Goal: Task Accomplishment & Management: Manage account settings

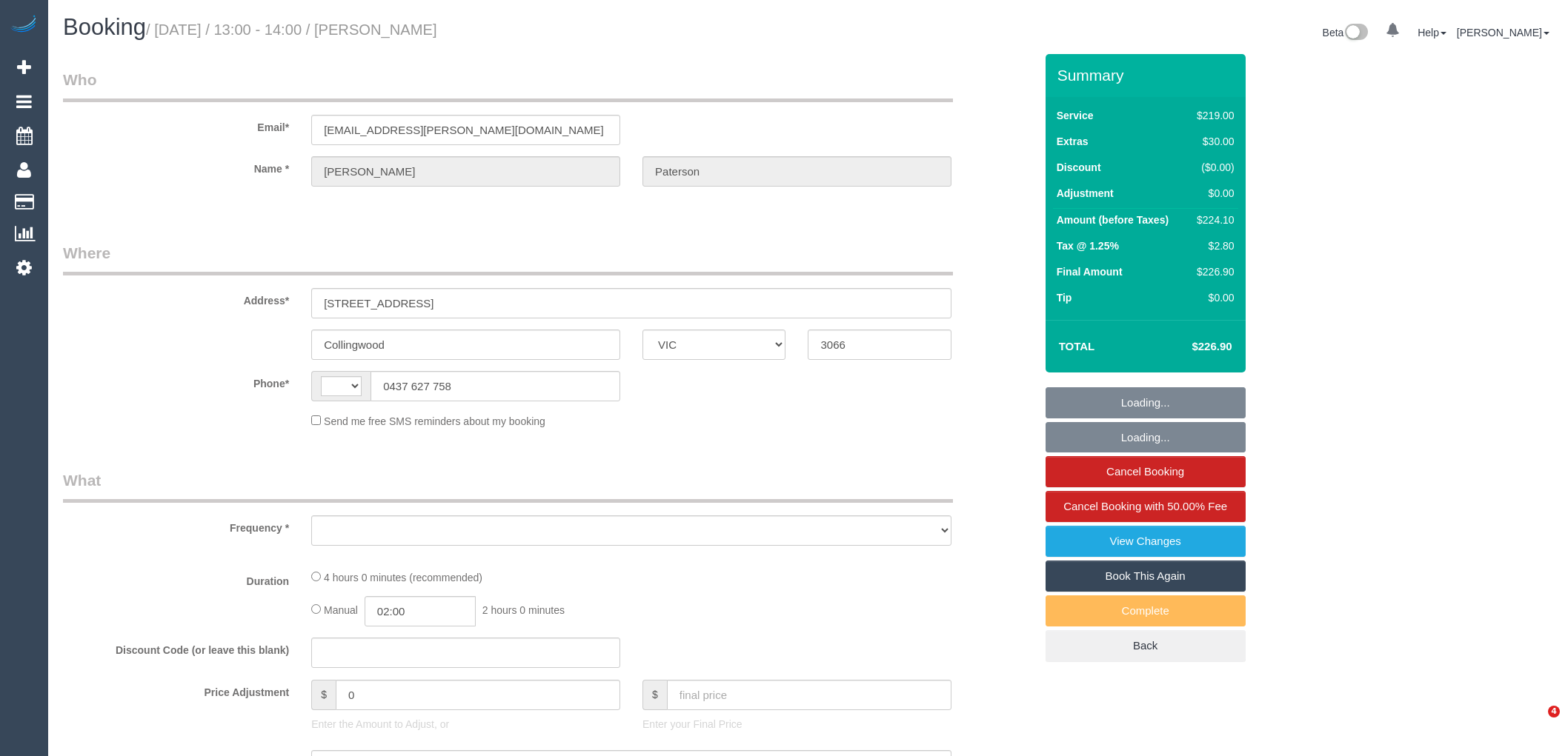
select select "VIC"
select select "string:stripe-pm_1RQ0jA2GScqysDRV7Fc9YdjG"
select select "string:AU"
select select "object:653"
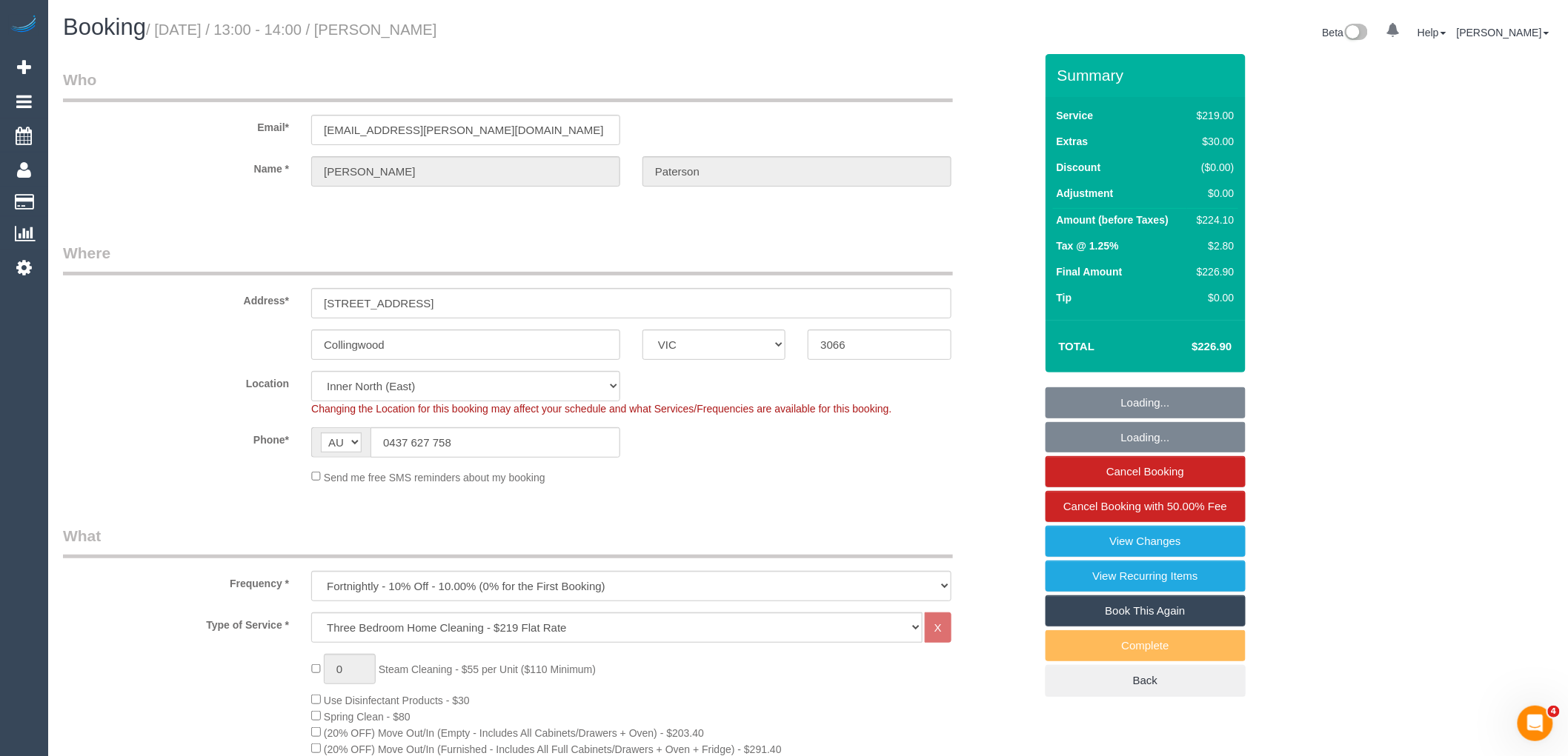
select select "number:30"
select select "number:14"
select select "number:18"
select select "number:36"
select select "number:34"
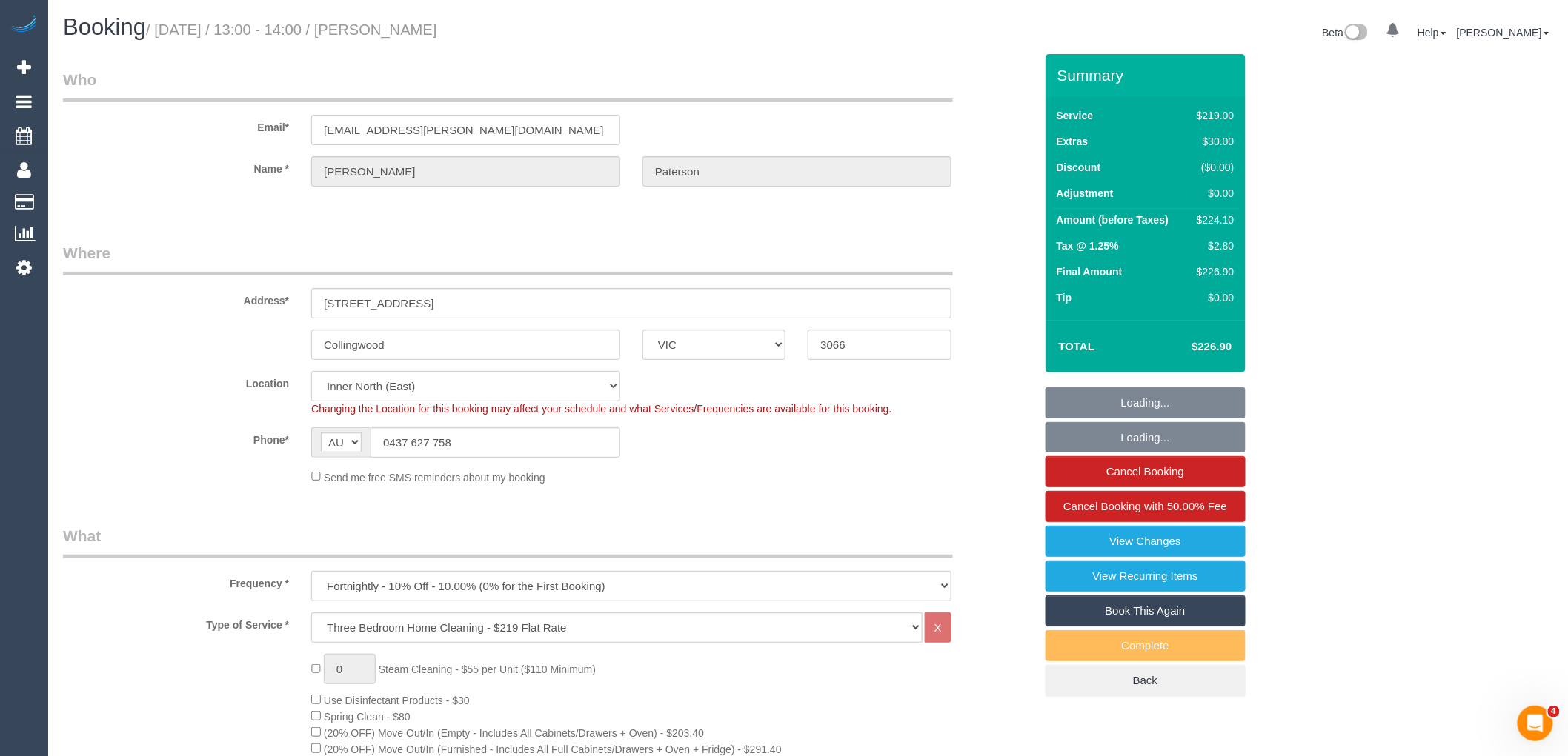
select select "number:13"
select select "object:1545"
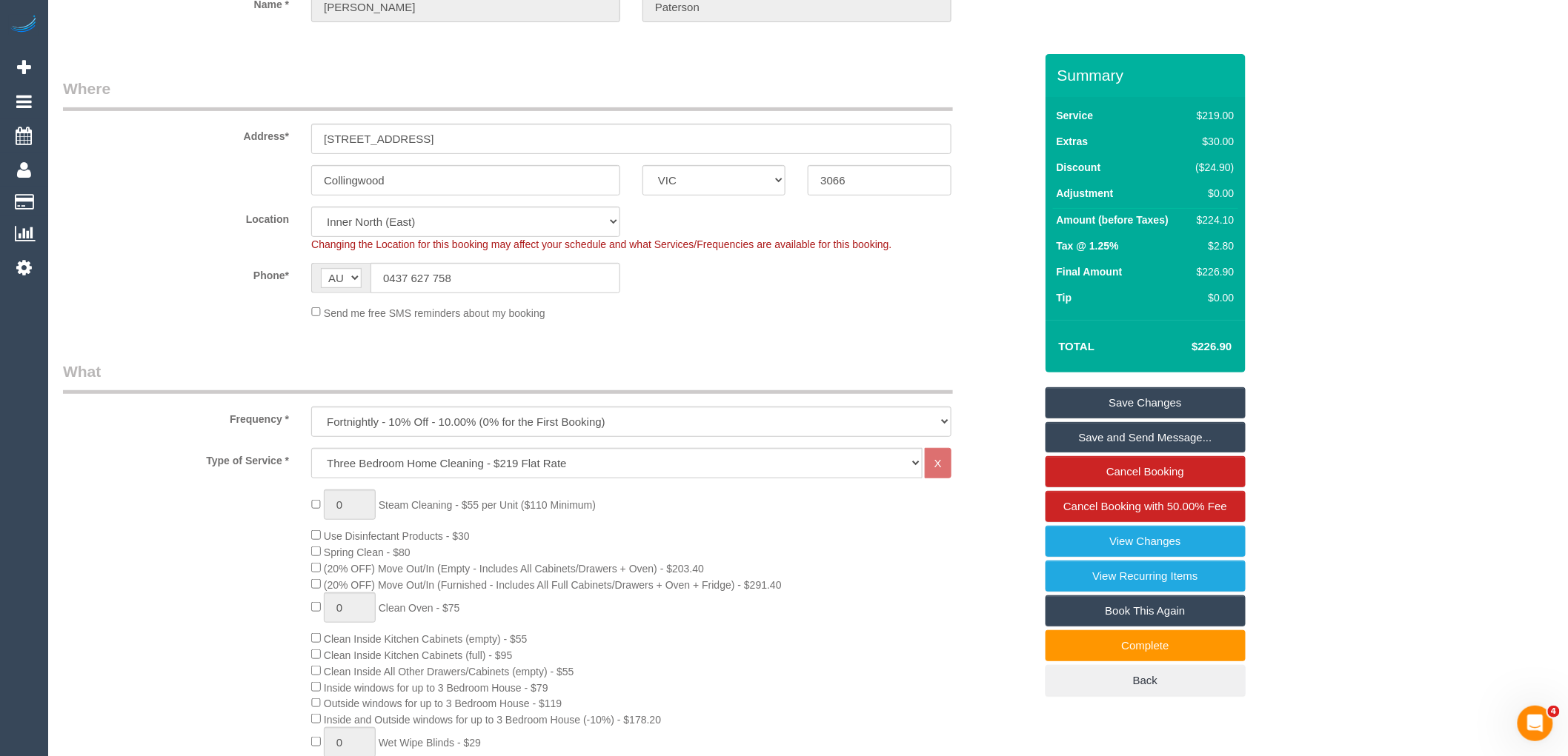
scroll to position [82, 0]
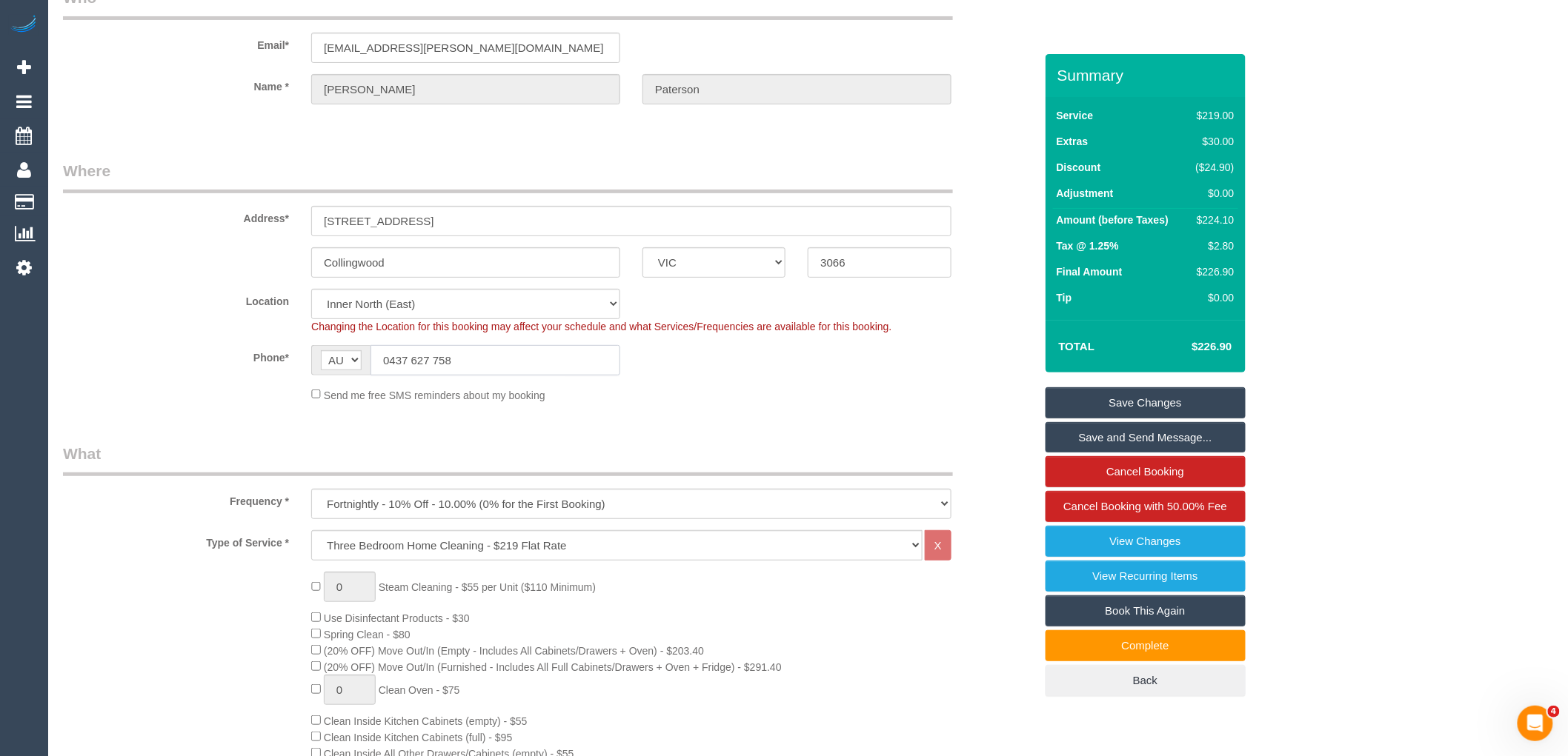
drag, startPoint x: 444, startPoint y: 371, endPoint x: 430, endPoint y: 238, distance: 133.7
click at [390, 355] on input "0437 627 758" at bounding box center [496, 360] width 250 height 30
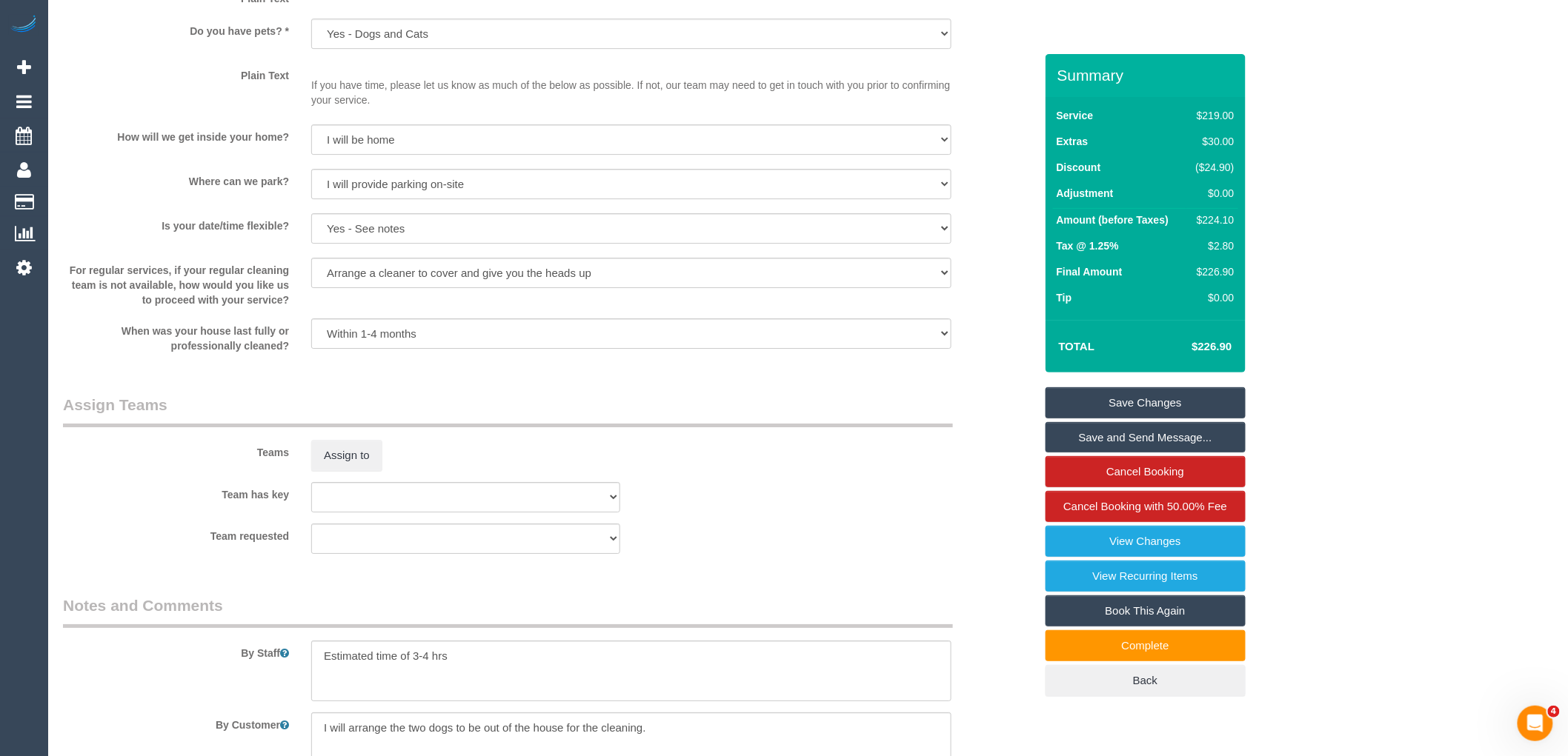
scroll to position [2222, 0]
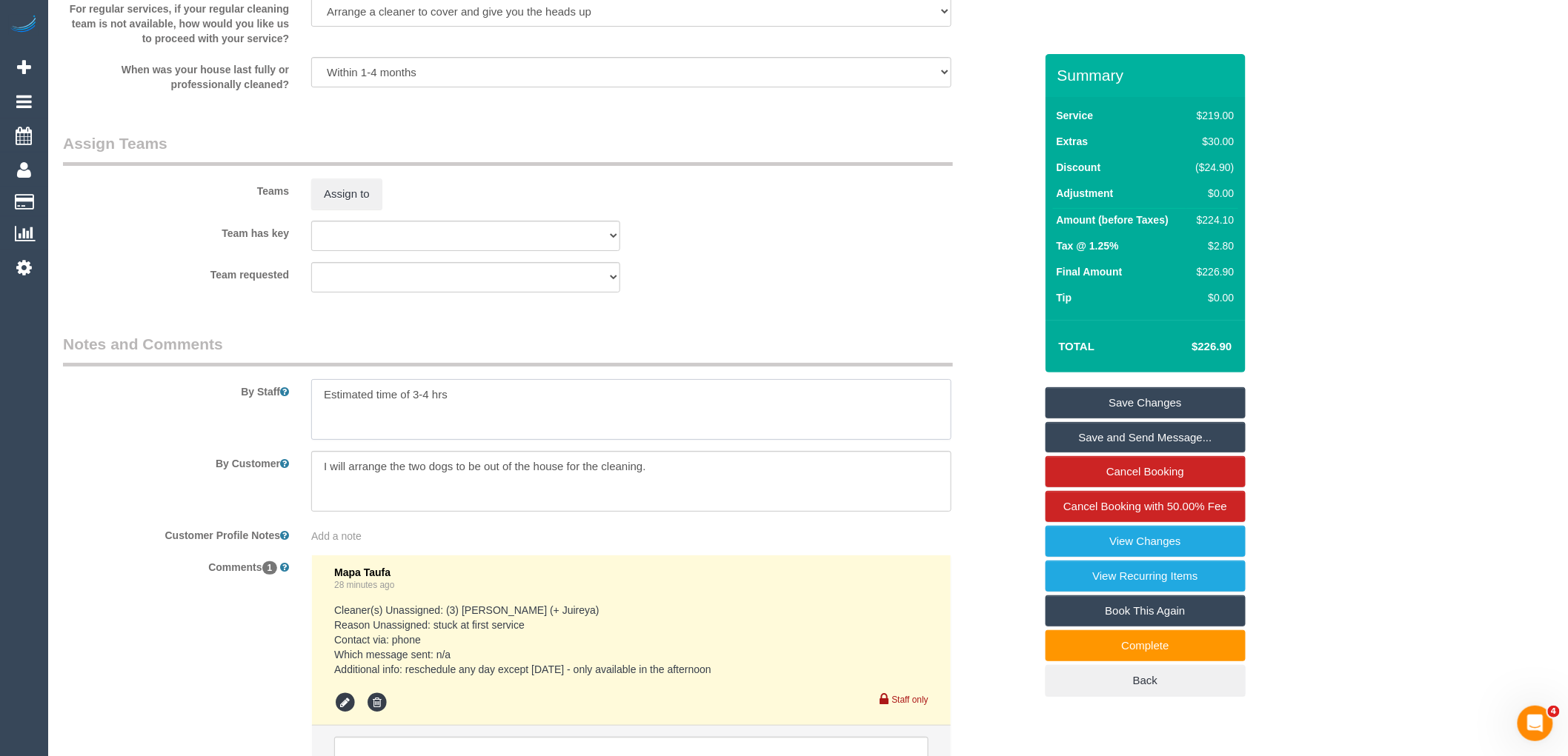
click at [316, 408] on textarea at bounding box center [631, 410] width 640 height 60
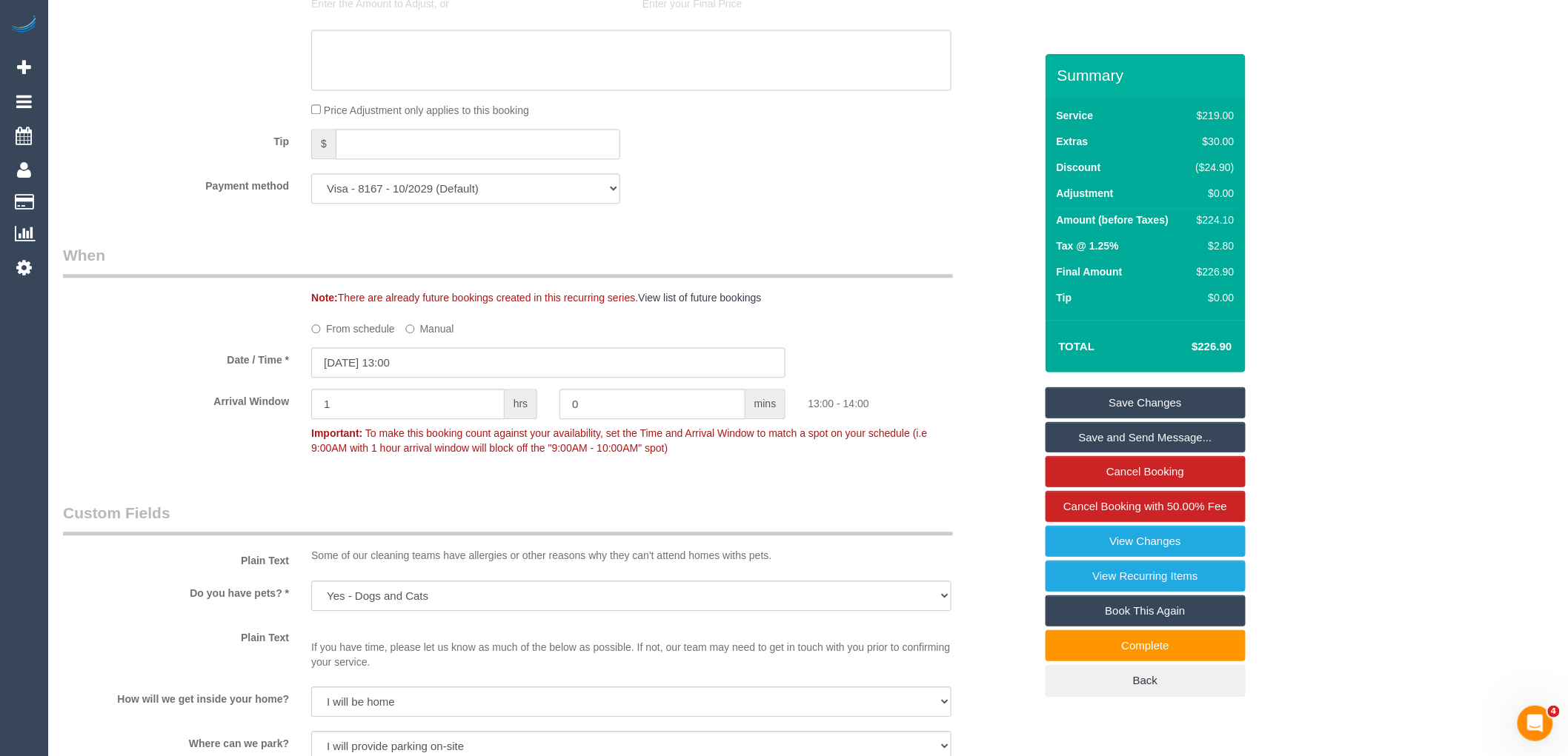
scroll to position [1316, 0]
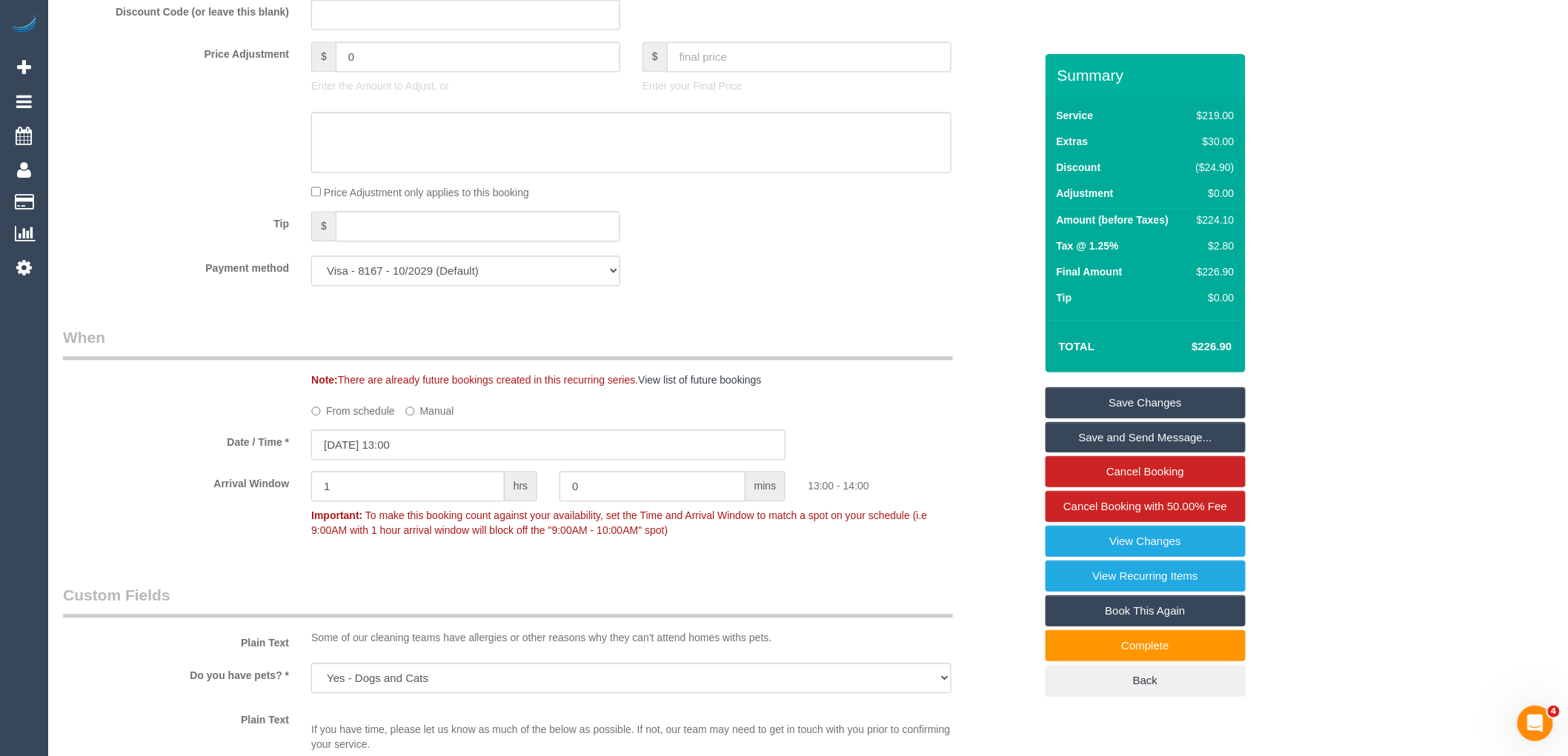
type textarea "*cover* Estimated time of 3-4 hrs"
click at [387, 457] on input "06/10/2025 13:00" at bounding box center [548, 444] width 474 height 30
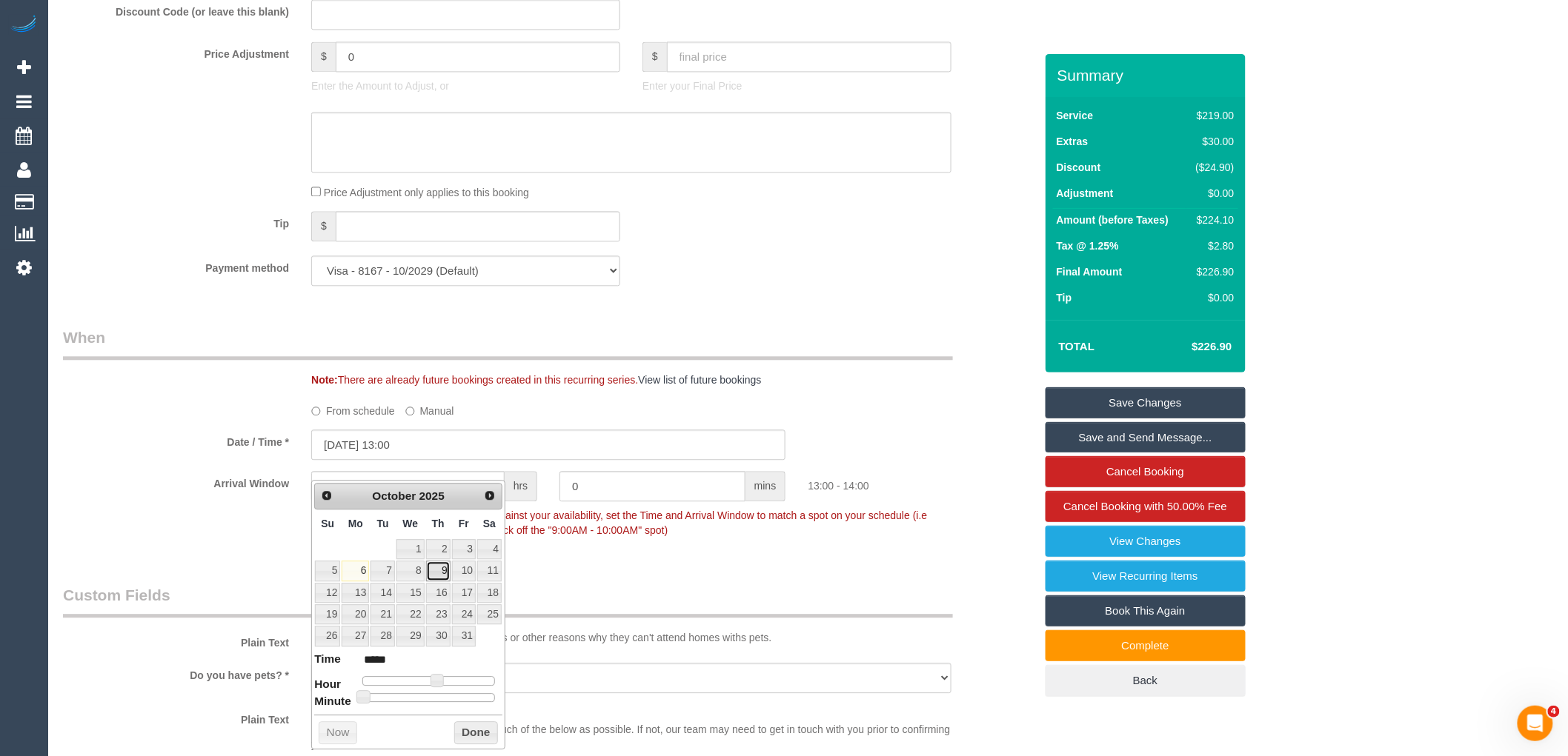
click at [441, 572] on link "9" at bounding box center [439, 571] width 24 height 20
type input "09/10/2025 13:00"
click at [461, 730] on button "Done" at bounding box center [476, 733] width 44 height 24
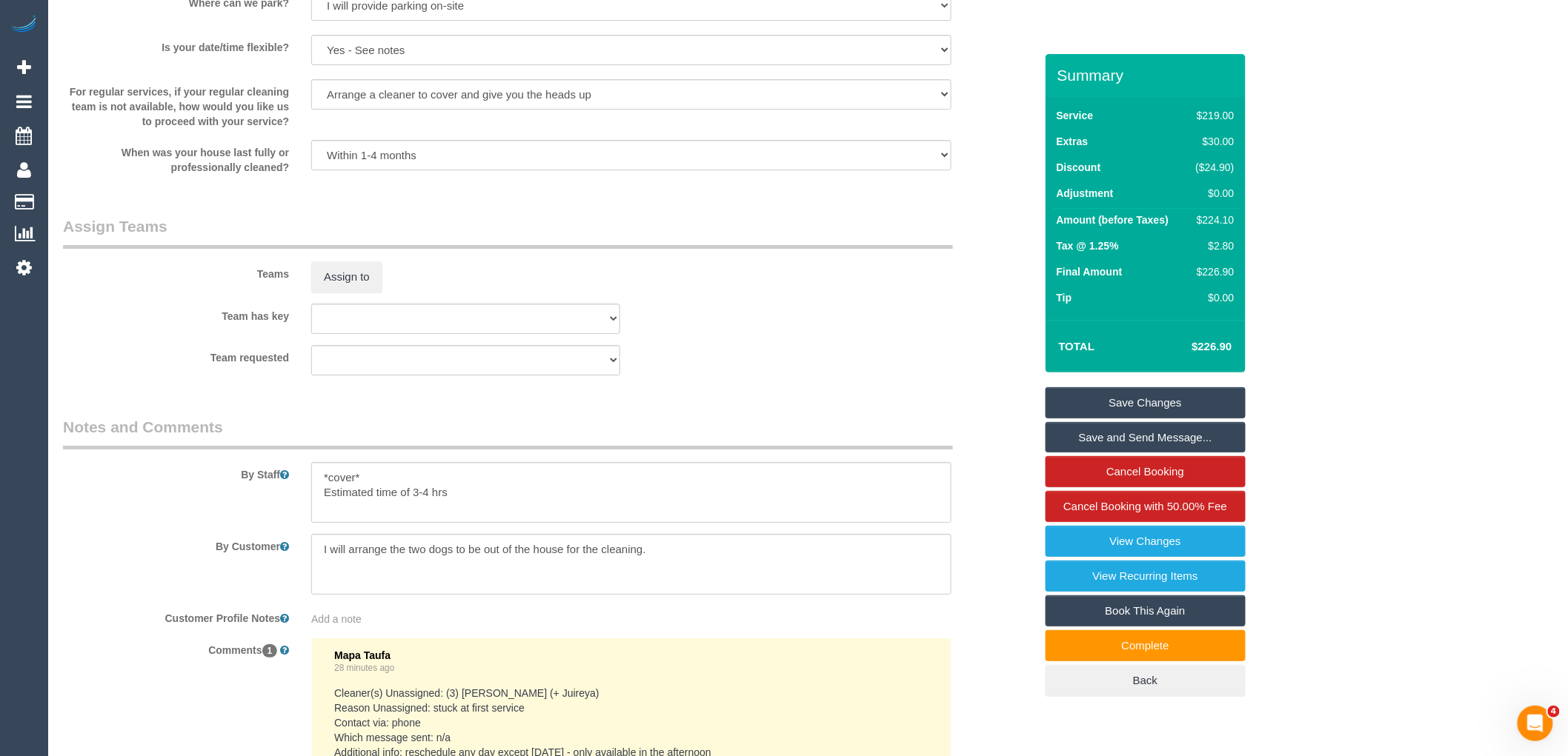
scroll to position [2386, 0]
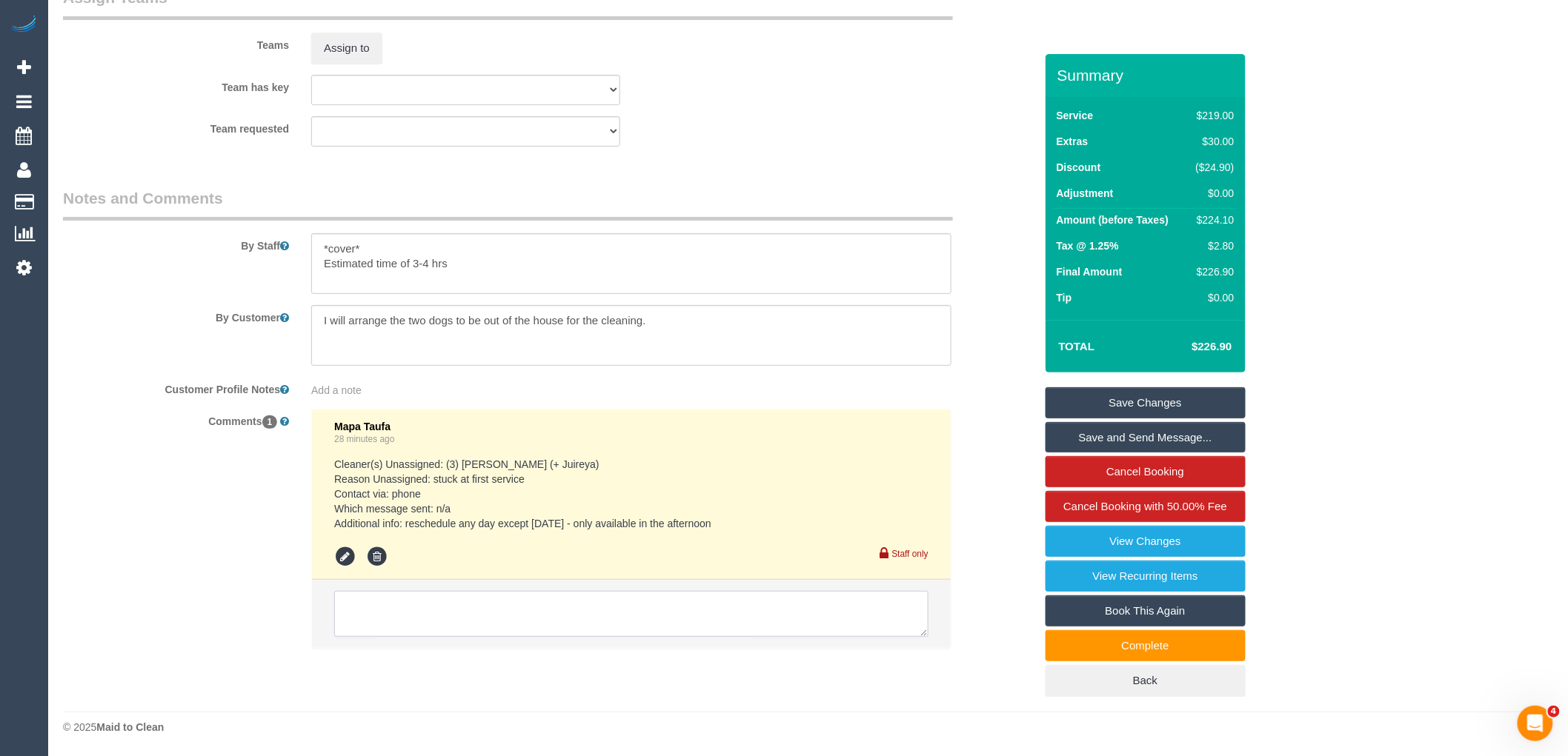
click at [675, 611] on textarea at bounding box center [631, 614] width 595 height 46
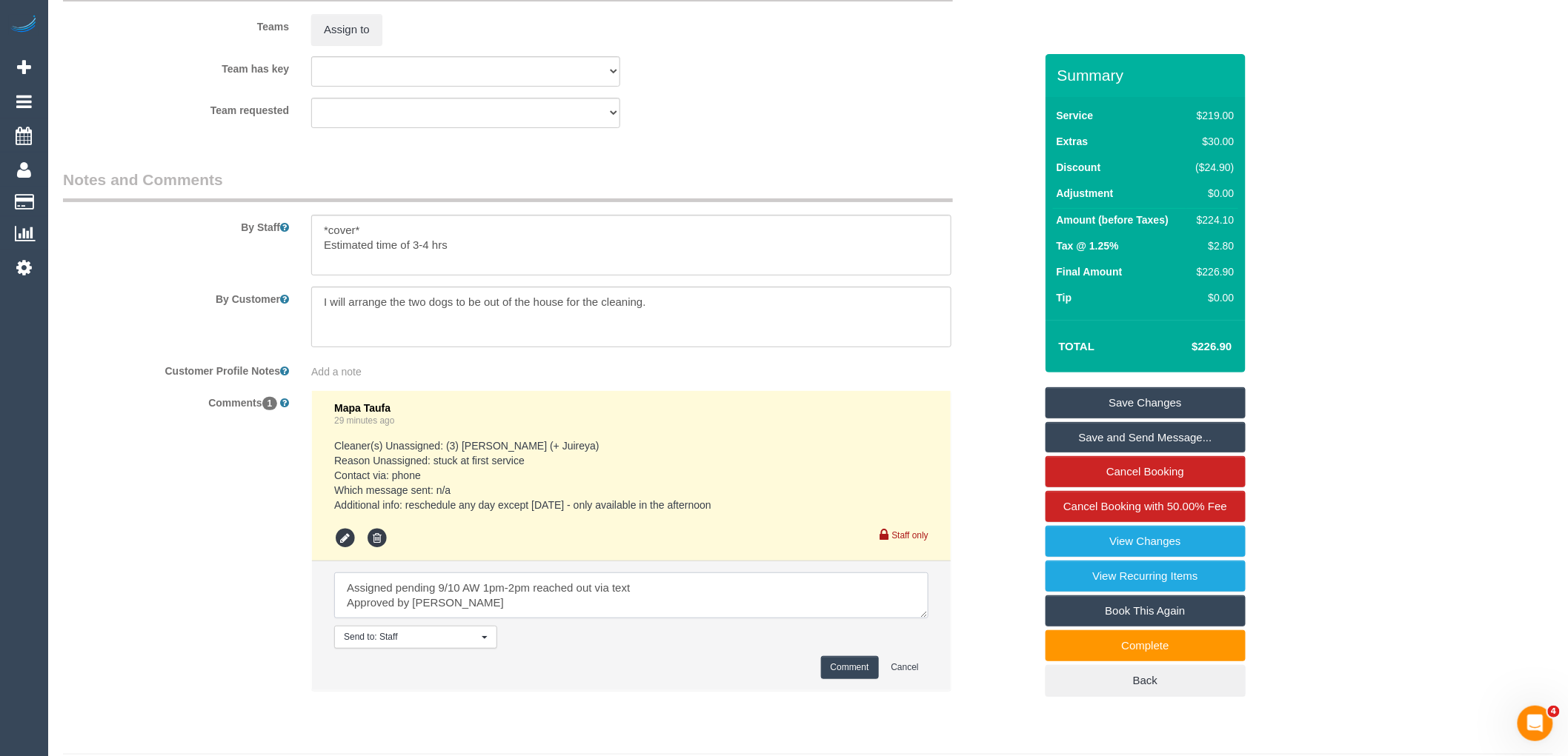
type textarea "Assigned pending 9/10 AW 1pm-2pm reached out via text Approved by Steve"
click at [828, 679] on button "Comment" at bounding box center [849, 668] width 58 height 23
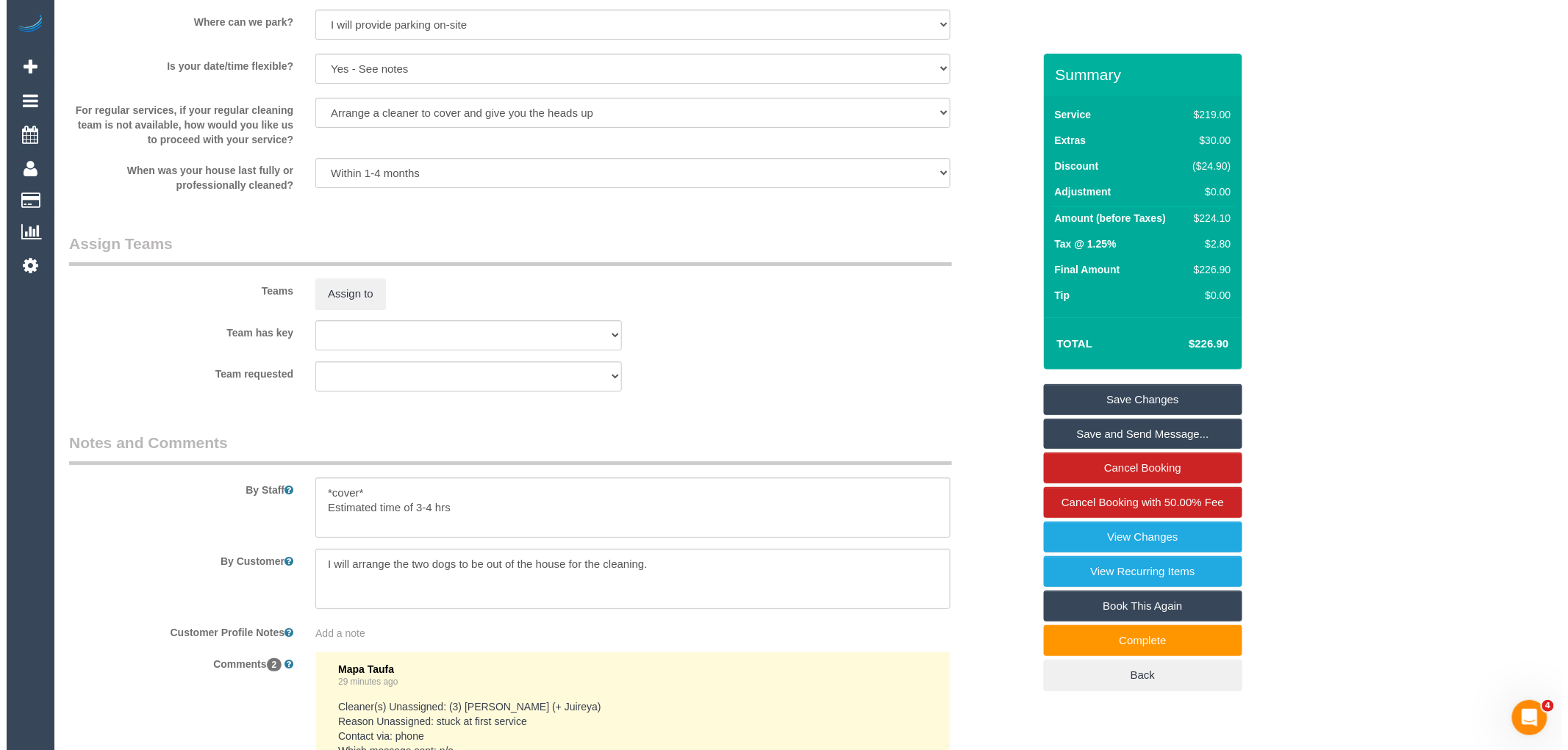
scroll to position [2040, 0]
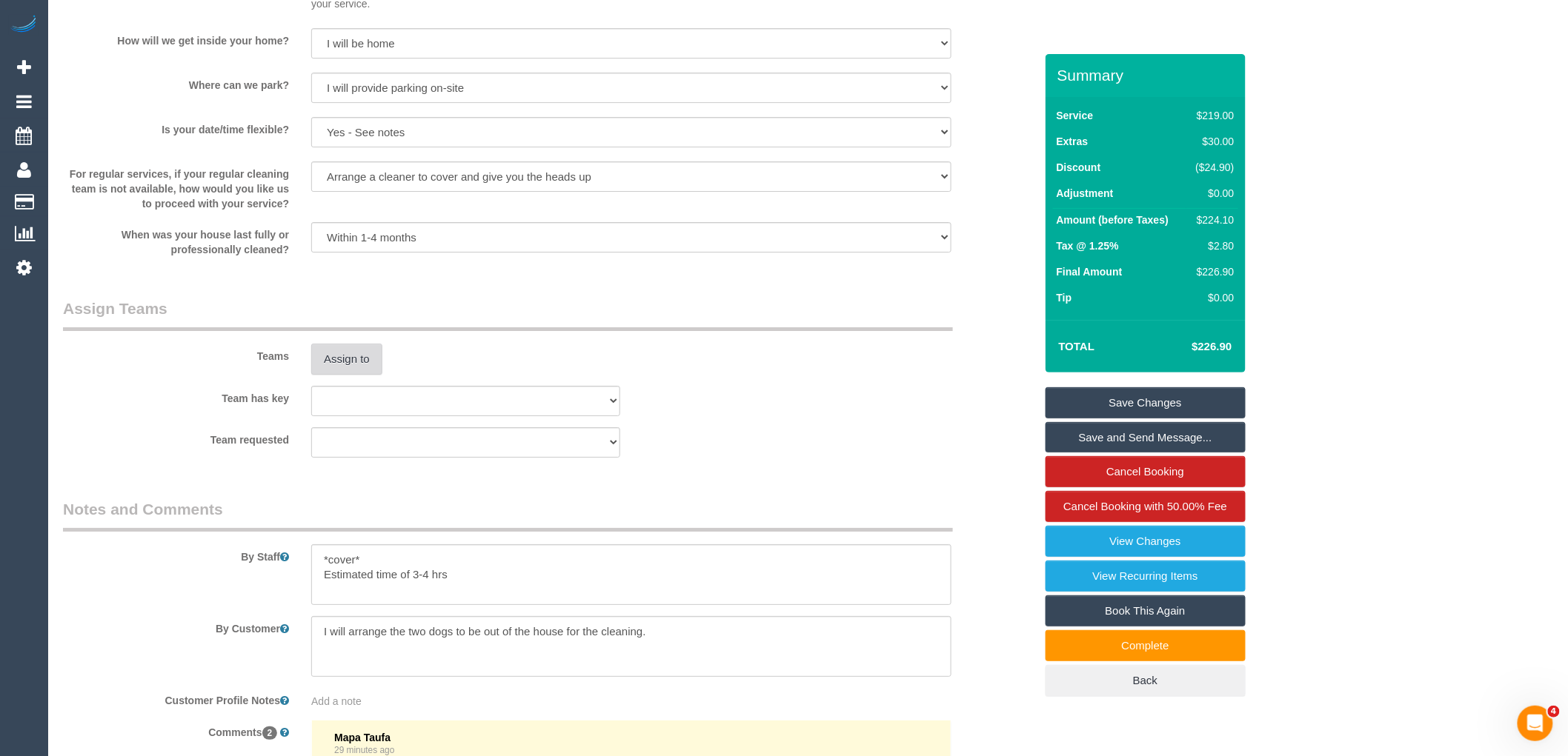
click at [346, 375] on button "Assign to" at bounding box center [346, 359] width 71 height 31
click at [359, 375] on button "Assign to" at bounding box center [346, 359] width 71 height 31
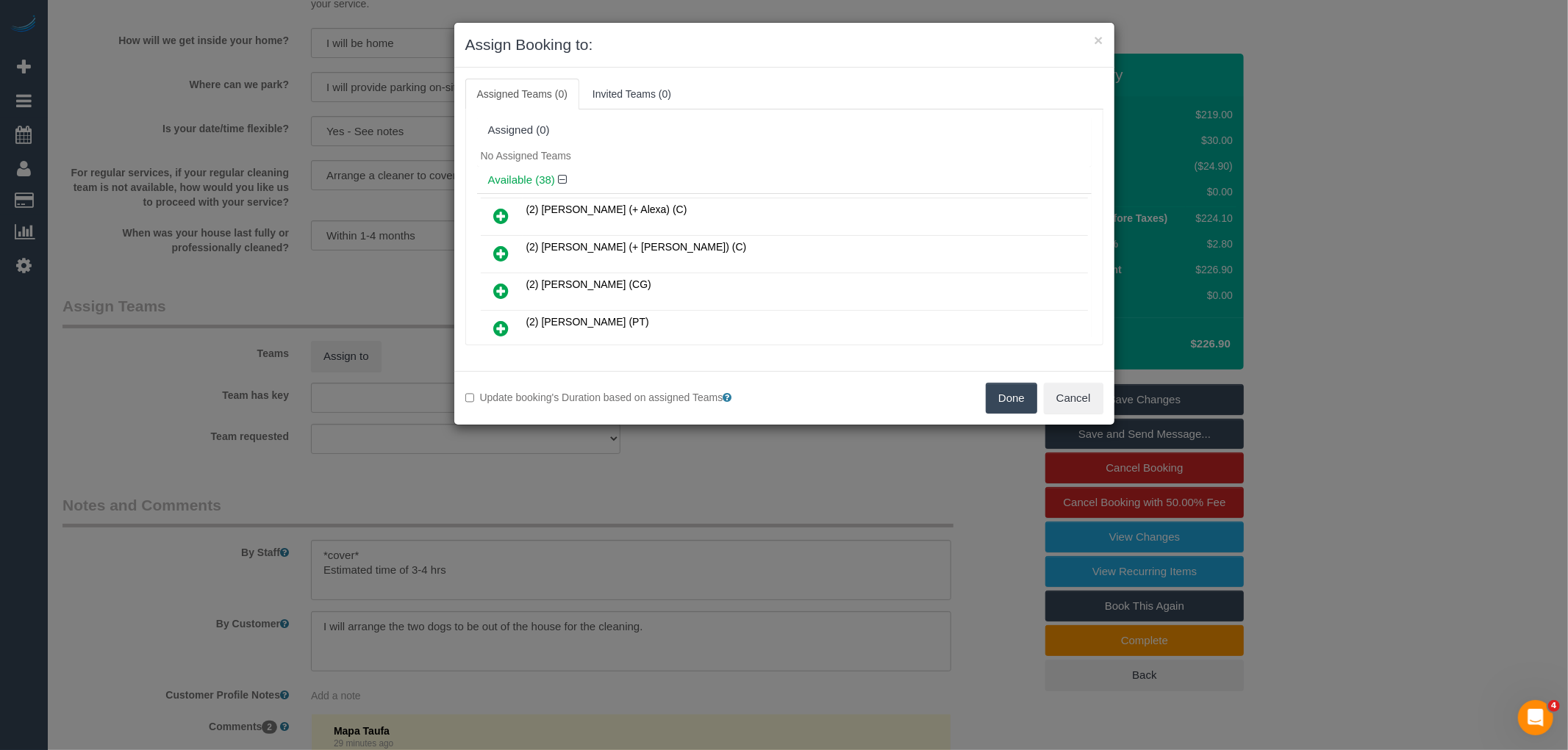
scroll to position [756, 0]
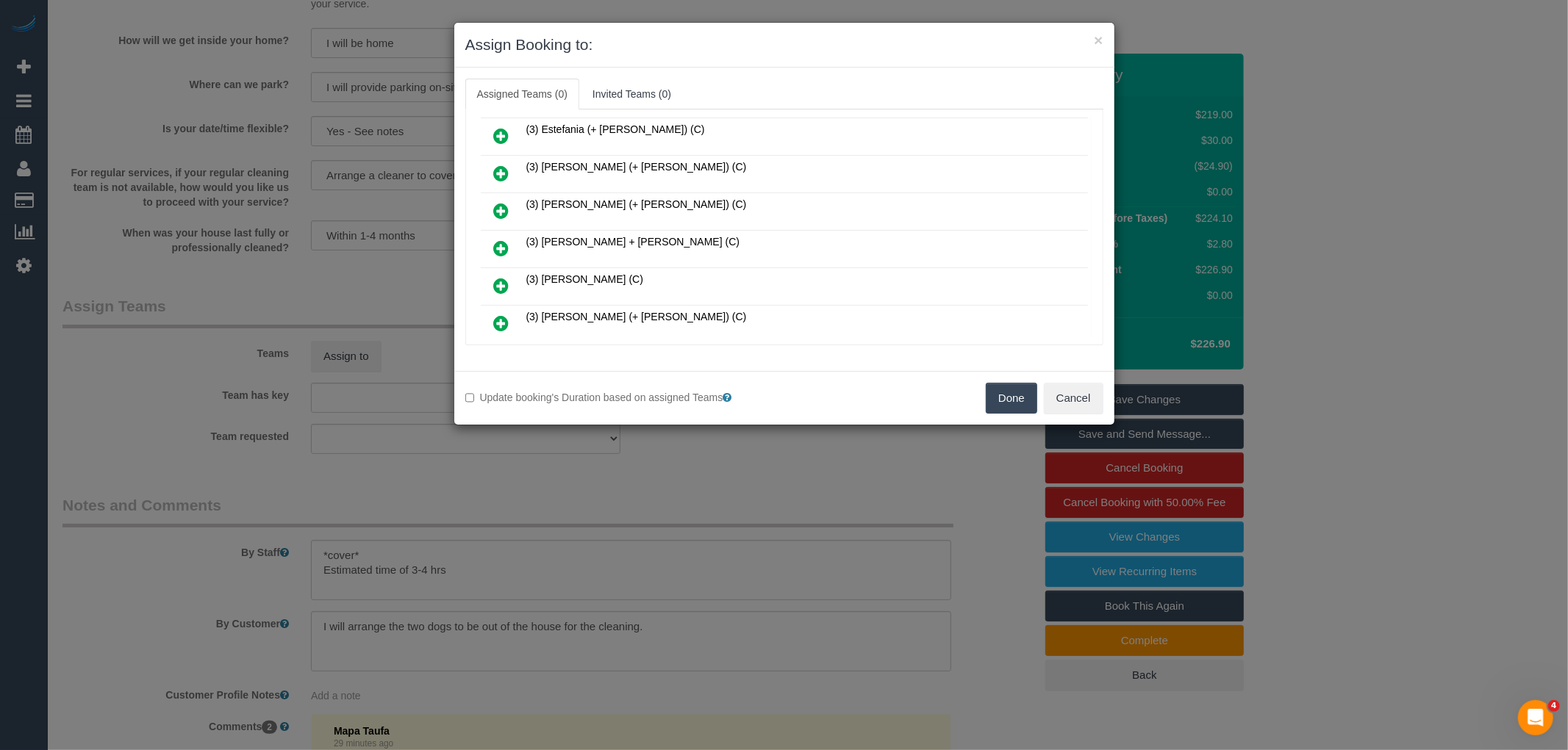
click at [495, 240] on icon at bounding box center [502, 249] width 15 height 18
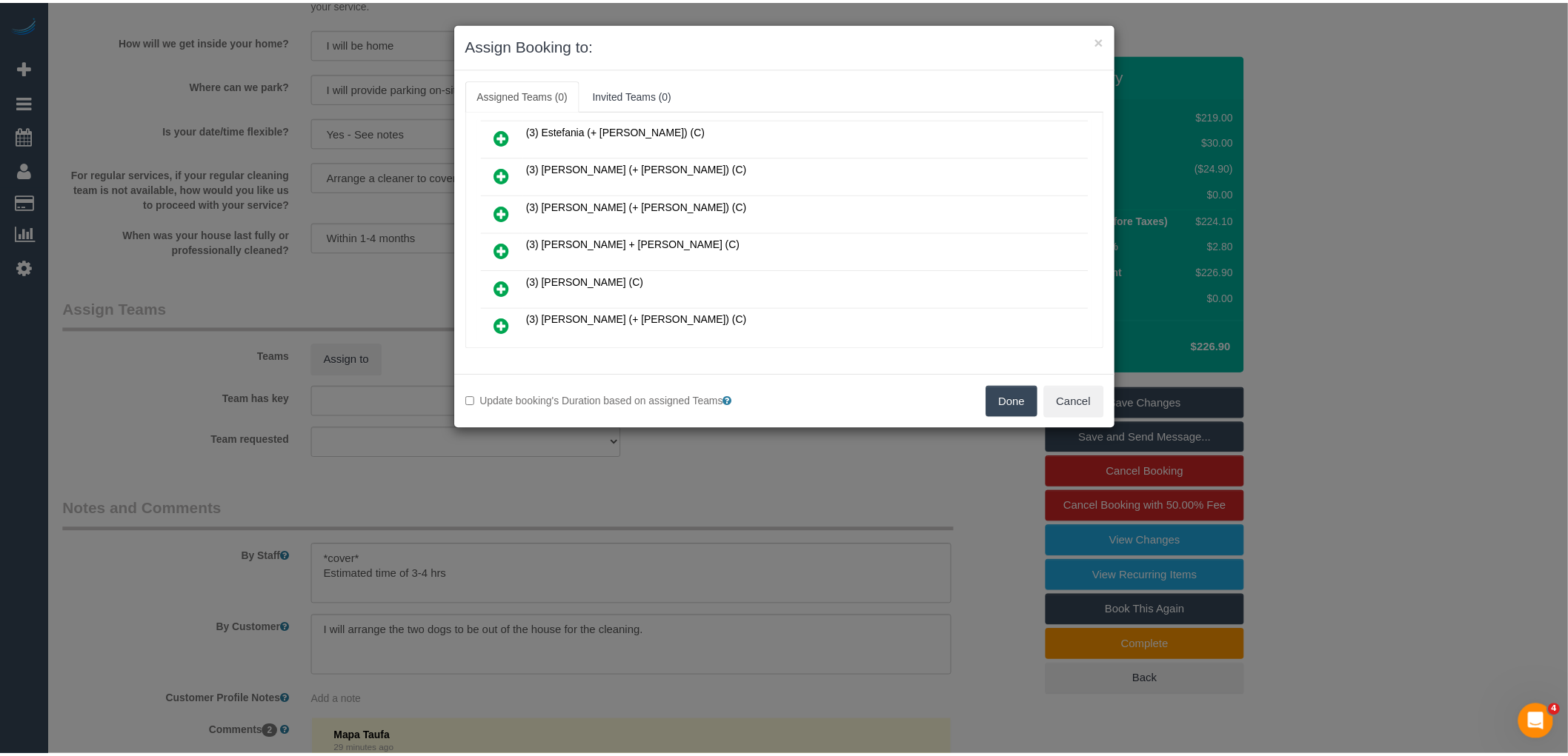
scroll to position [797, 0]
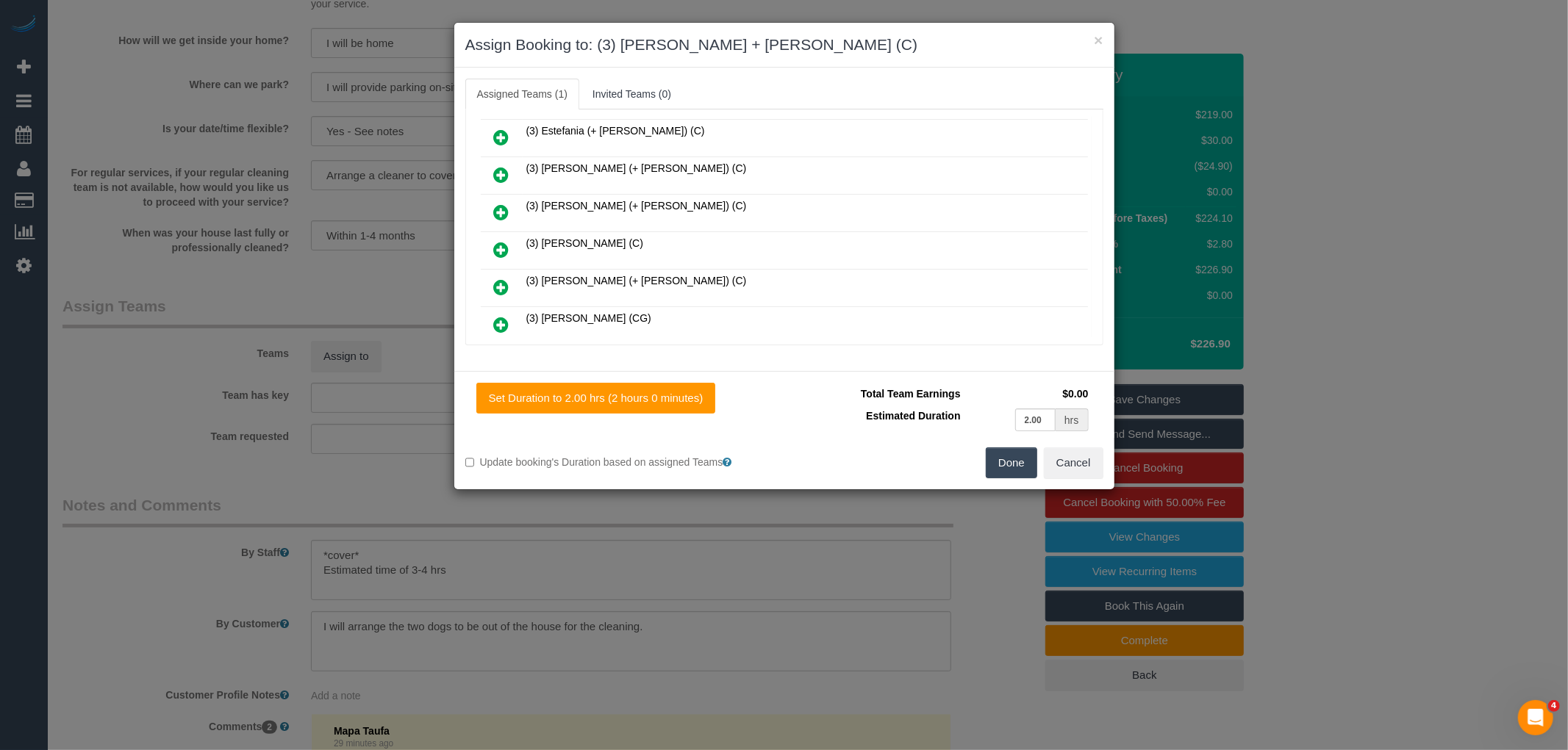
click at [1010, 455] on button "Done" at bounding box center [1012, 463] width 52 height 31
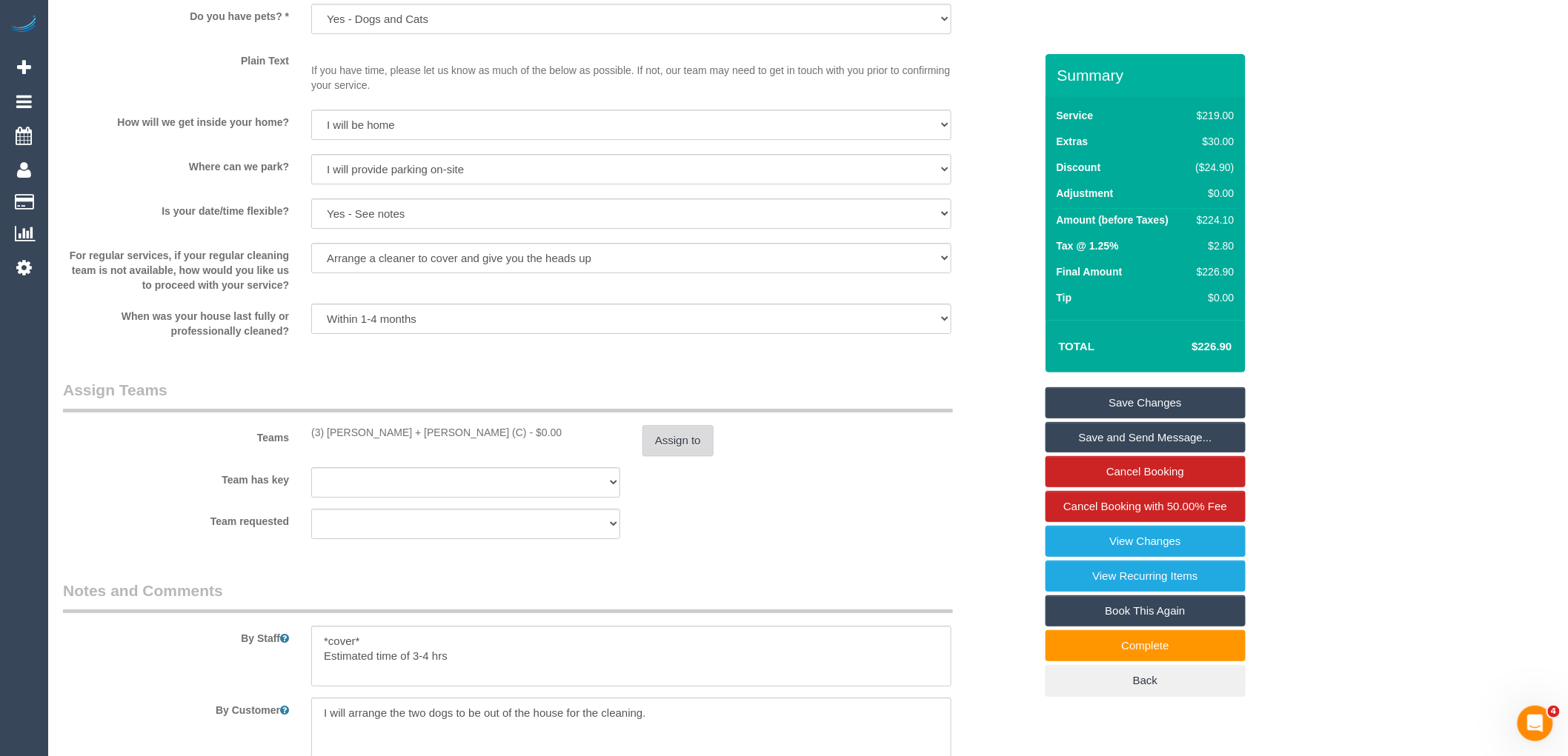
scroll to position [1975, 0]
click at [818, 540] on div "Team requested (0) Office (1) Debbie Brodjanac (FT) (1) Karen Cruz (FT) (1) Kum…" at bounding box center [549, 524] width 994 height 30
click at [693, 456] on button "Assign to" at bounding box center [678, 442] width 71 height 31
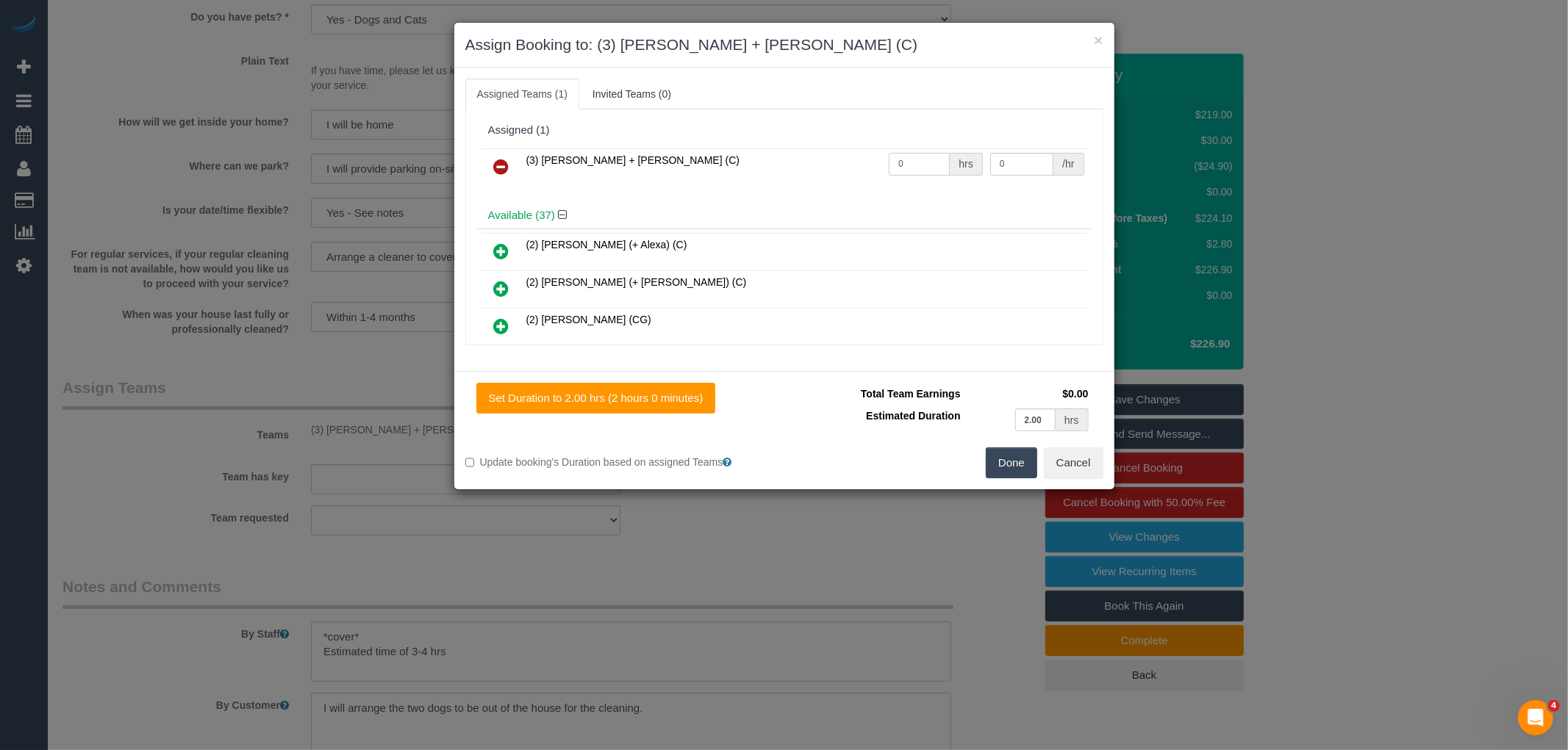
click at [921, 162] on input "0" at bounding box center [919, 164] width 61 height 23
type input "2"
type input "1"
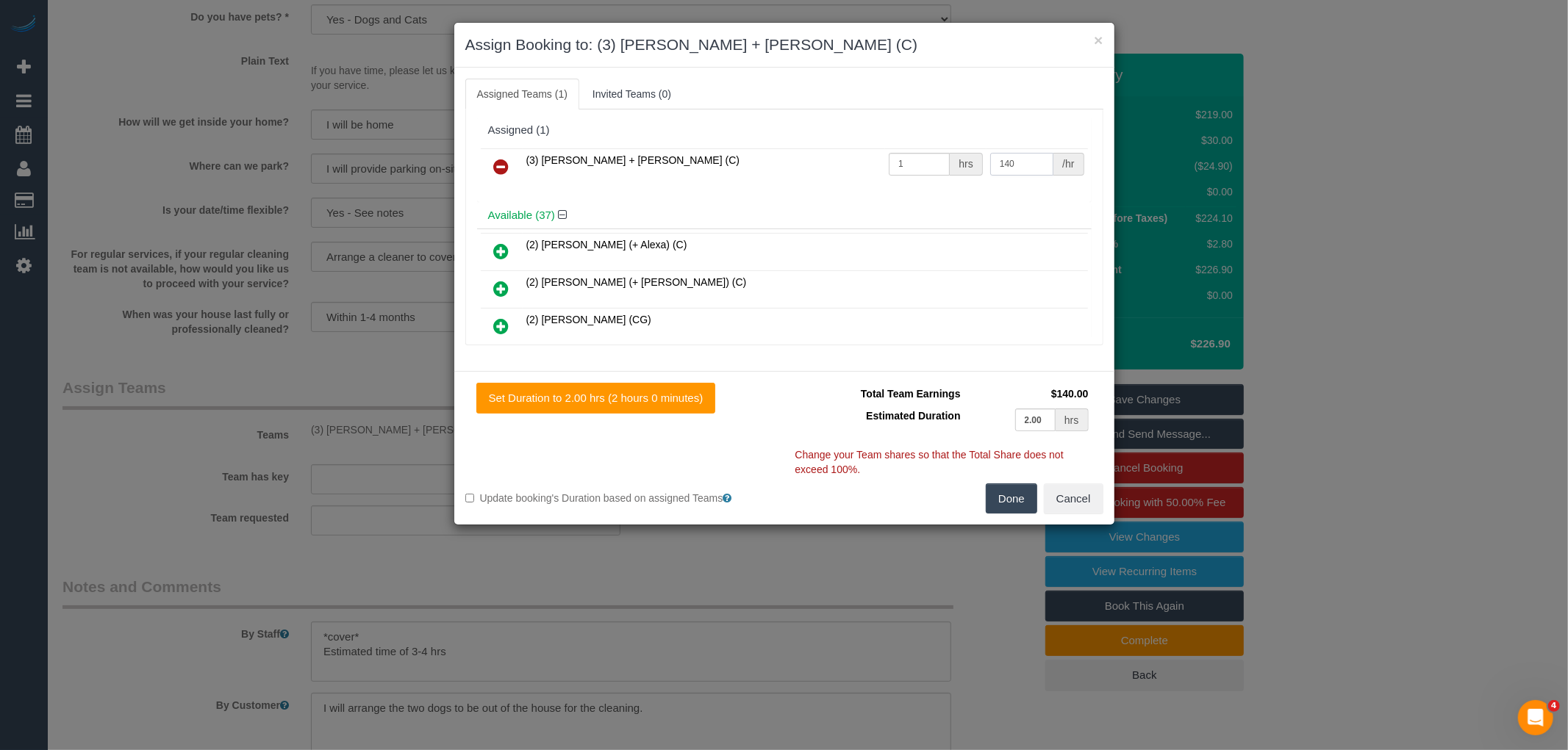
type input "140"
click at [1010, 505] on button "Done" at bounding box center [1012, 499] width 52 height 31
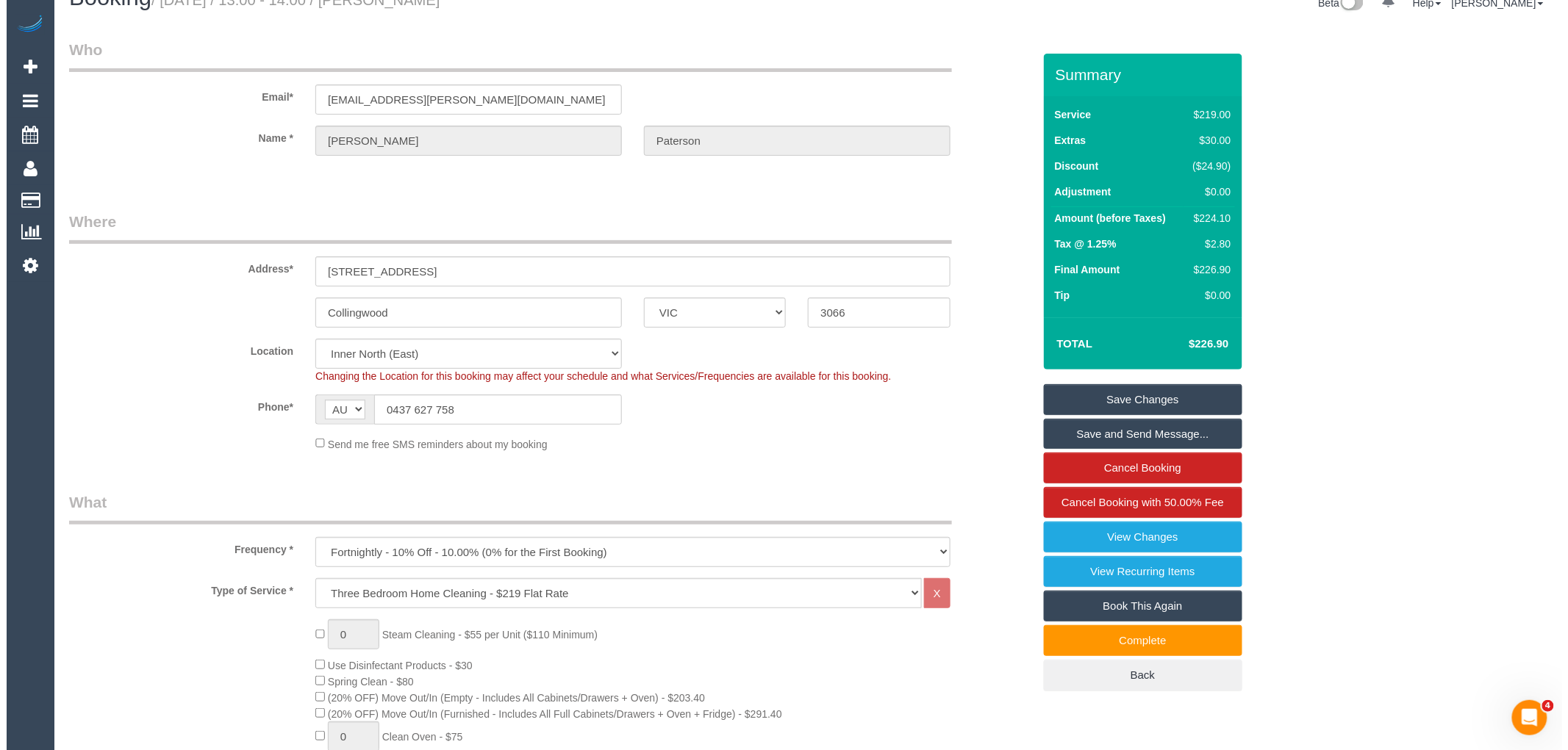
scroll to position [0, 0]
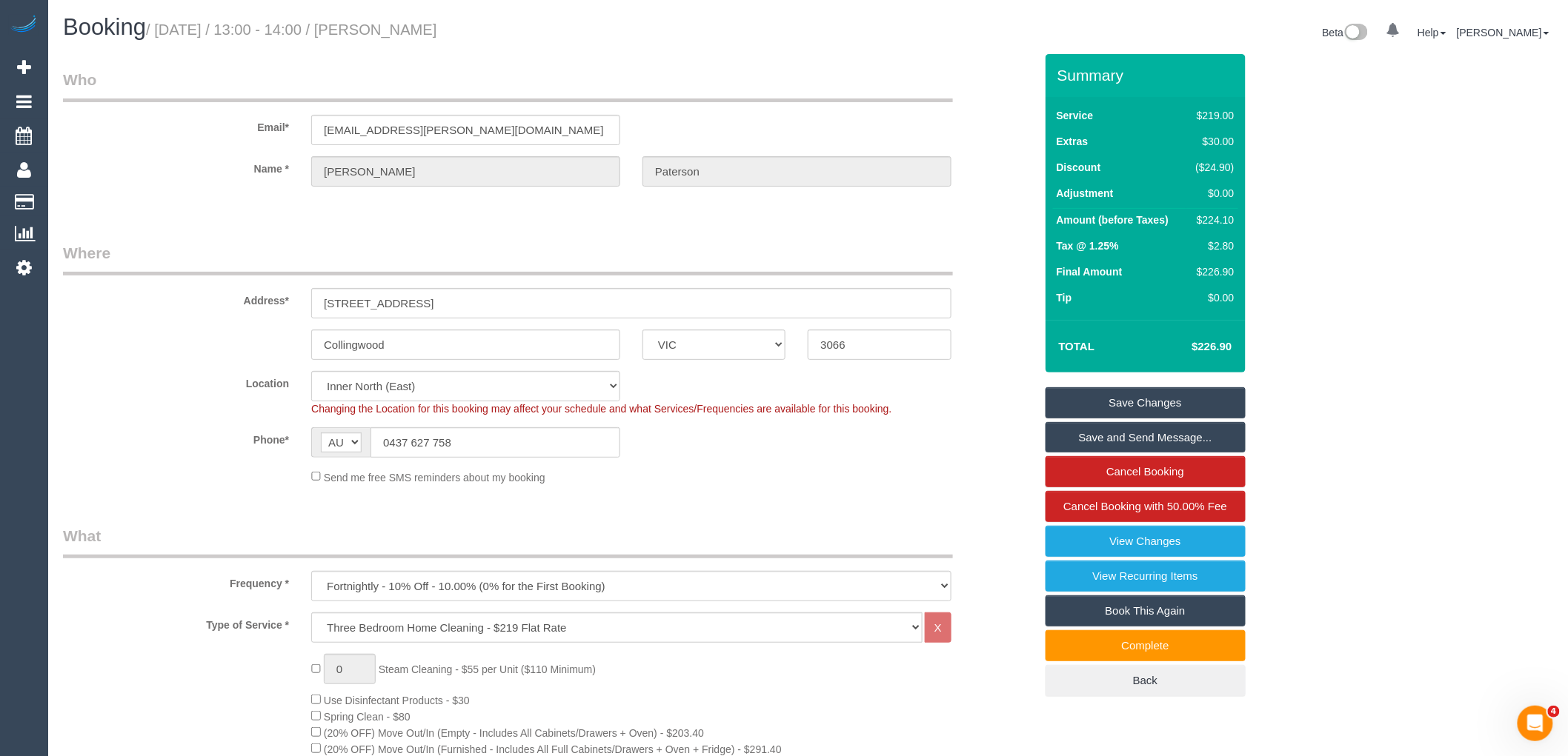
drag, startPoint x: 390, startPoint y: 25, endPoint x: 483, endPoint y: 23, distance: 93.0
click at [500, 24] on h1 "Booking / October 06, 2025 / 13:00 - 14:00 / Kate Paterson" at bounding box center [430, 27] width 734 height 25
copy small "Kate Paterson"
click at [1152, 437] on link "Save and Send Message..." at bounding box center [1145, 438] width 200 height 31
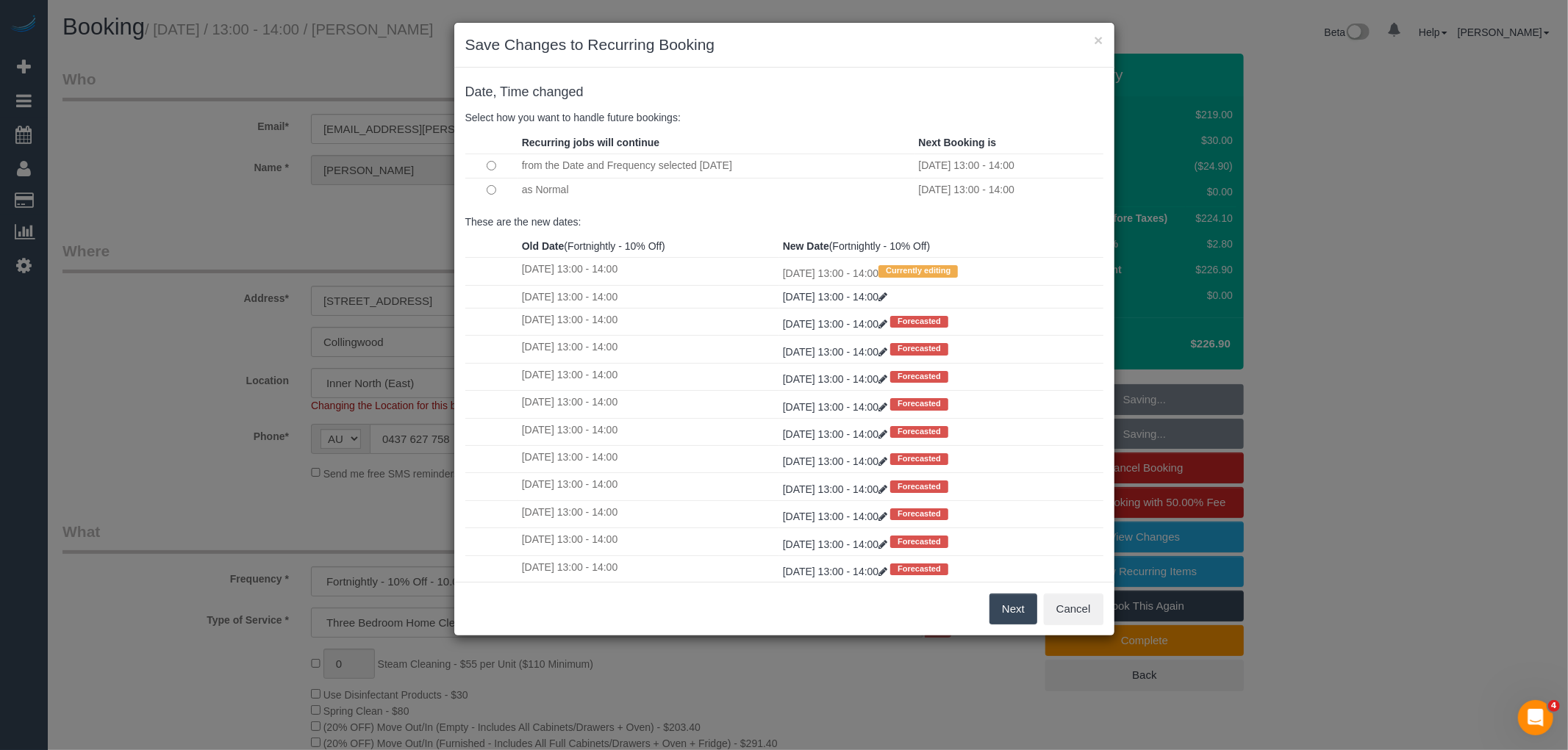
click at [1017, 607] on button "Next" at bounding box center [1013, 609] width 48 height 31
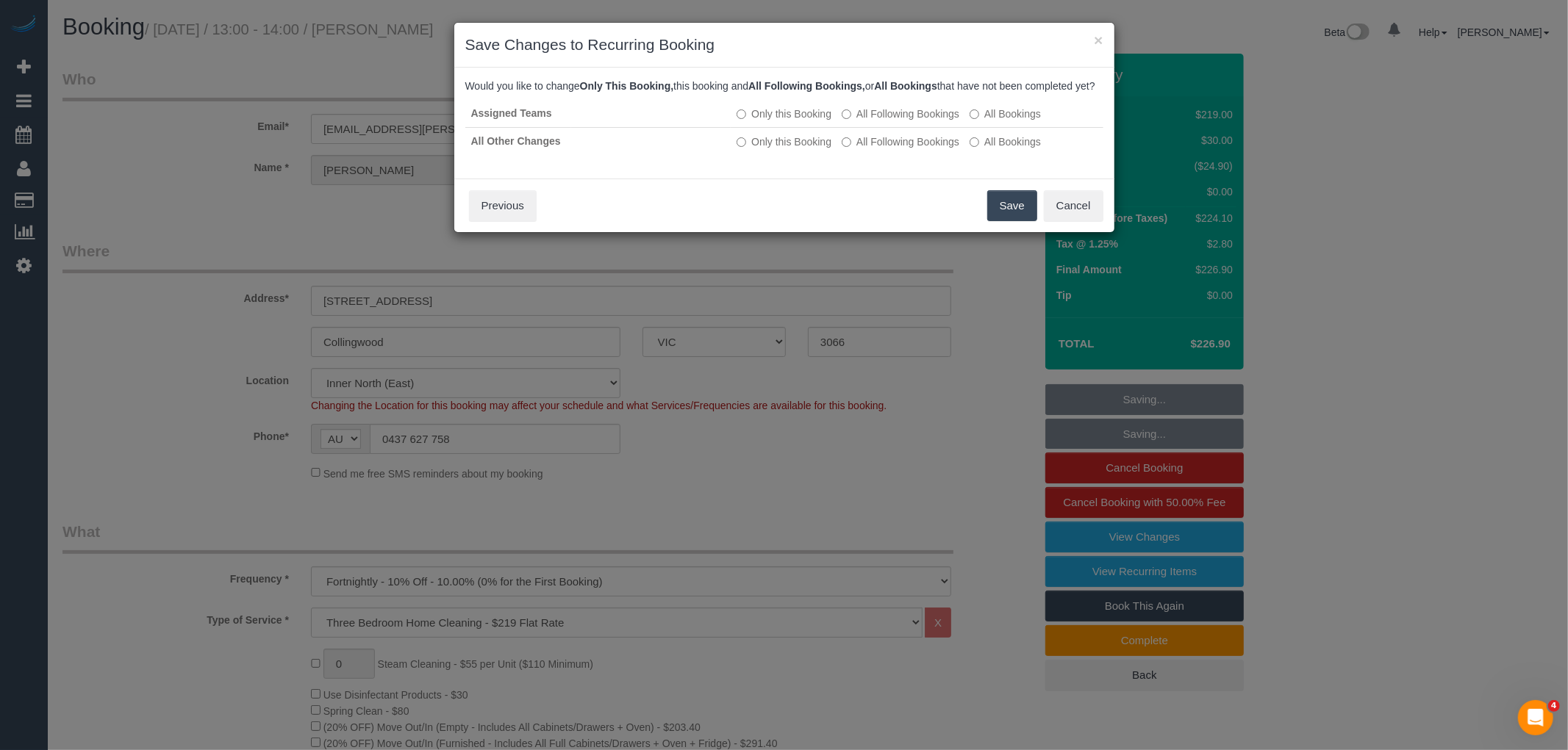
click at [1002, 214] on button "Save" at bounding box center [1012, 206] width 50 height 31
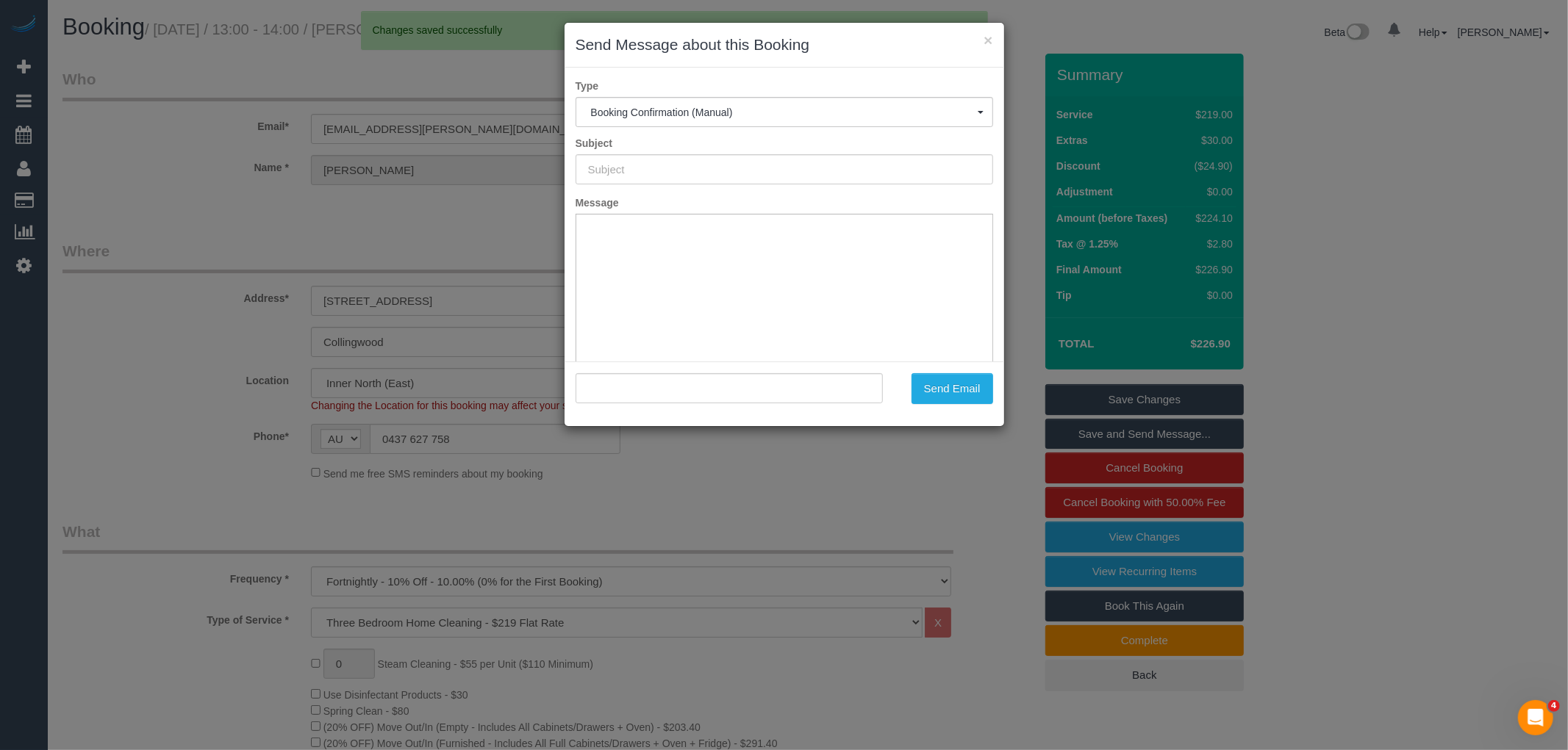
type input "Booking Confirmed"
type input ""Kate Paterson" <paterson.kate@me.com>"
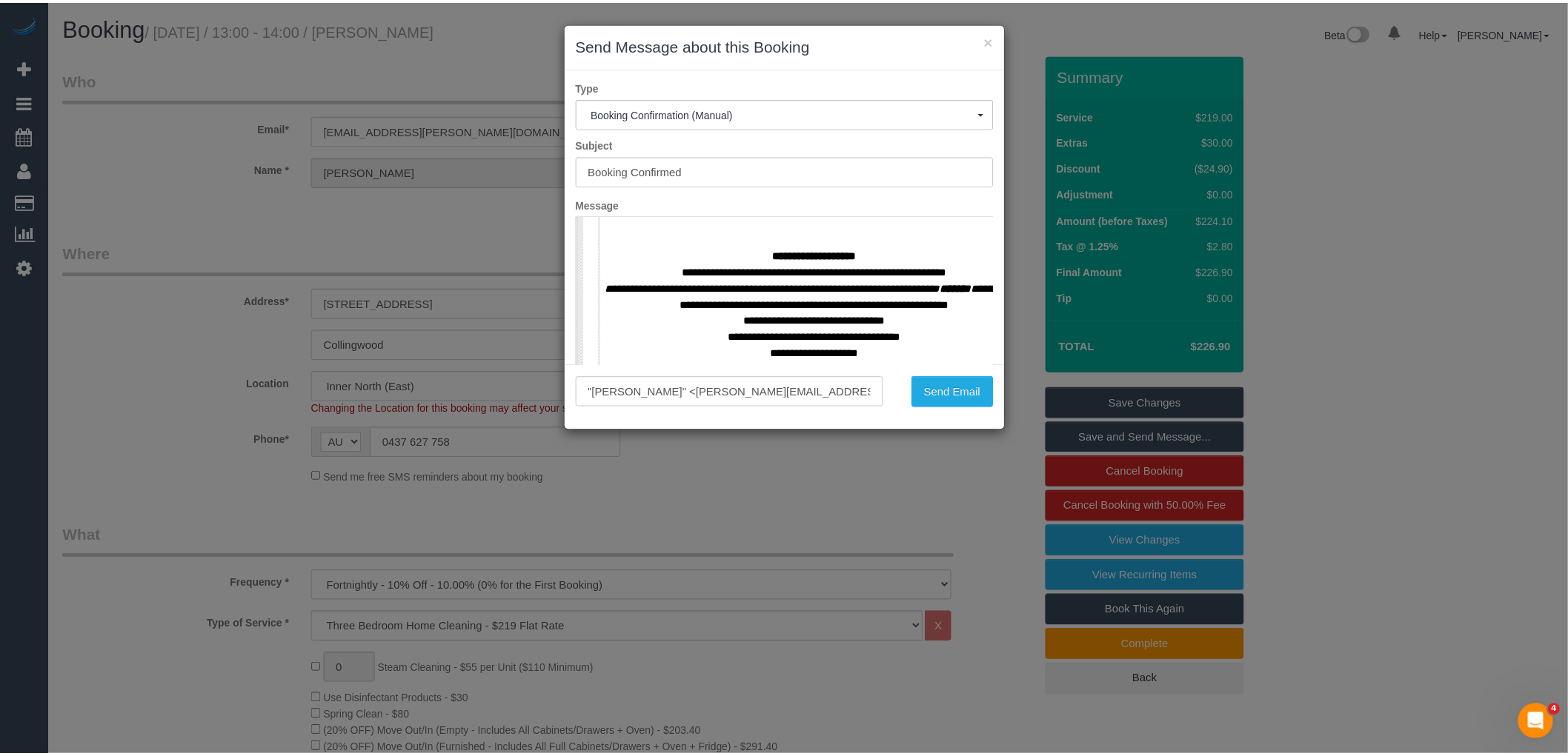
scroll to position [658, 0]
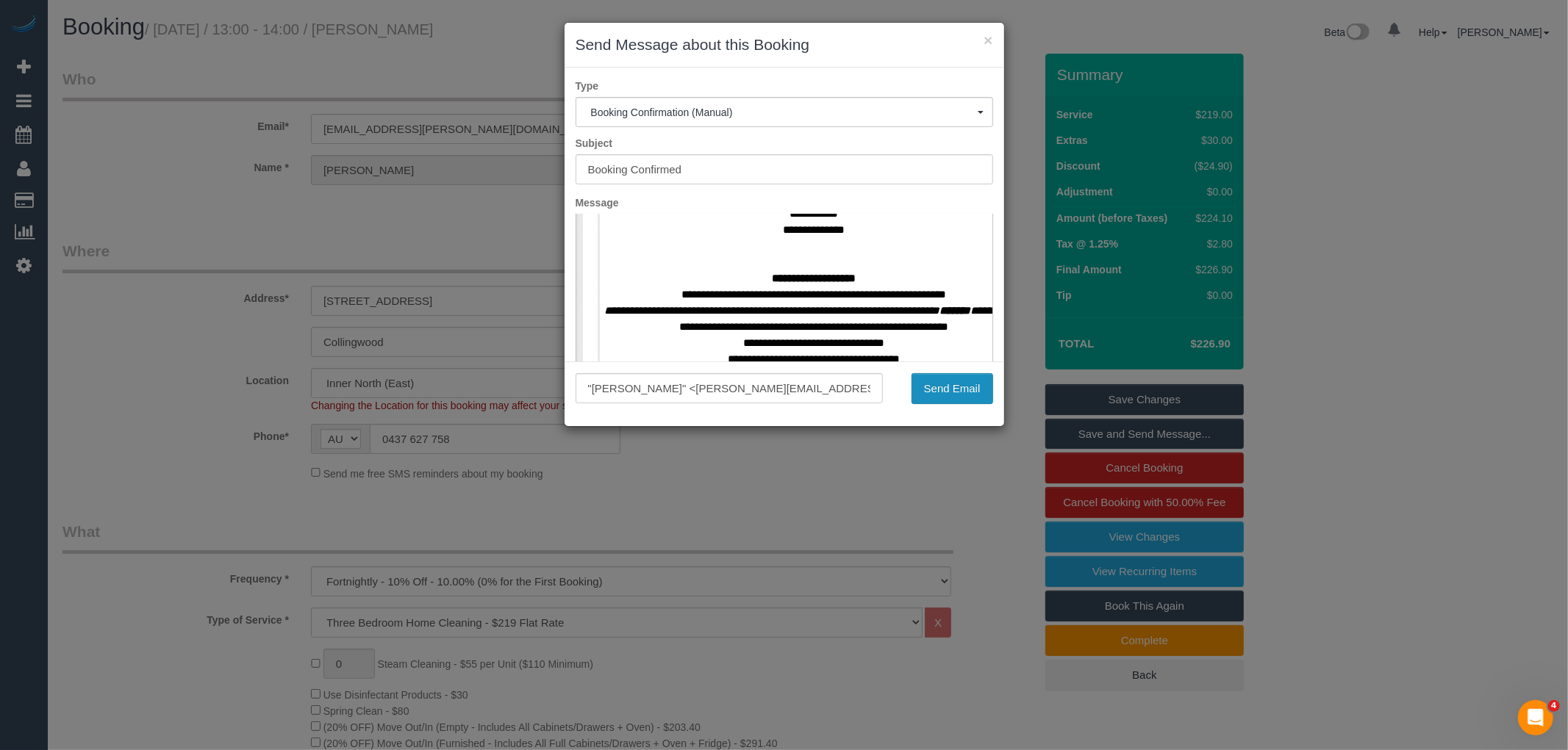
click at [949, 392] on button "Send Email" at bounding box center [952, 389] width 82 height 31
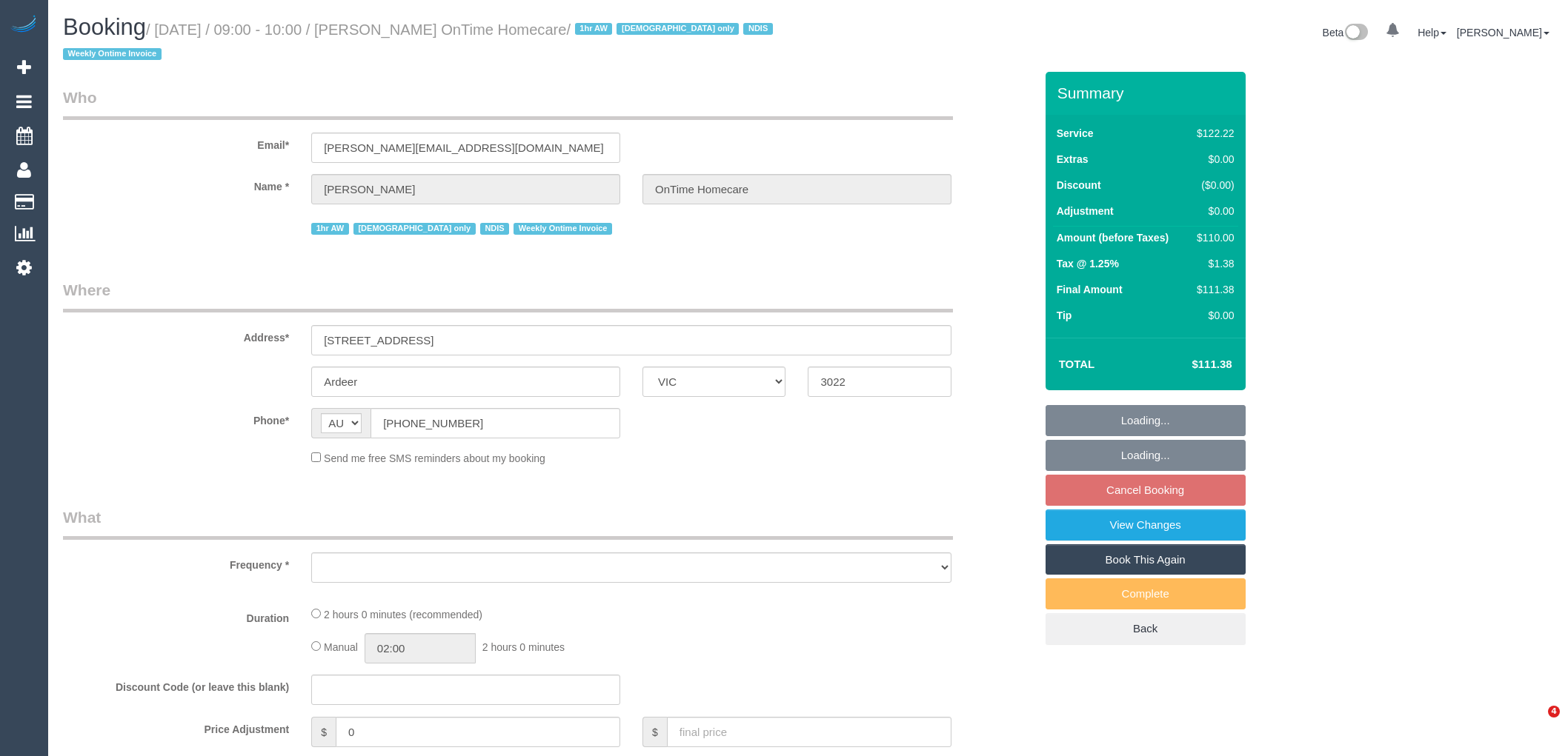
select select "VIC"
select select "object:575"
select select "number:28"
select select "number:14"
select select "number:19"
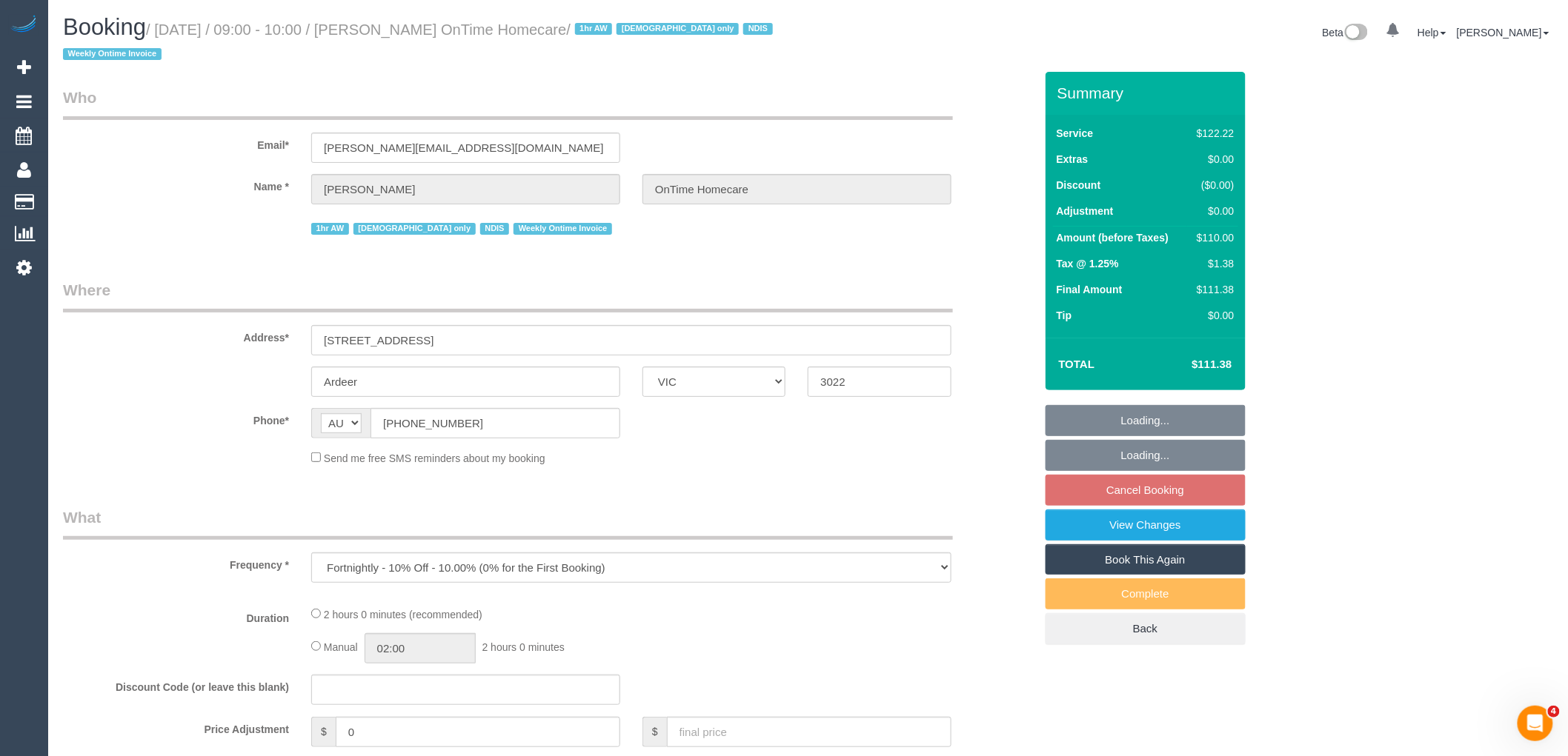
select select "number:25"
select select "number:35"
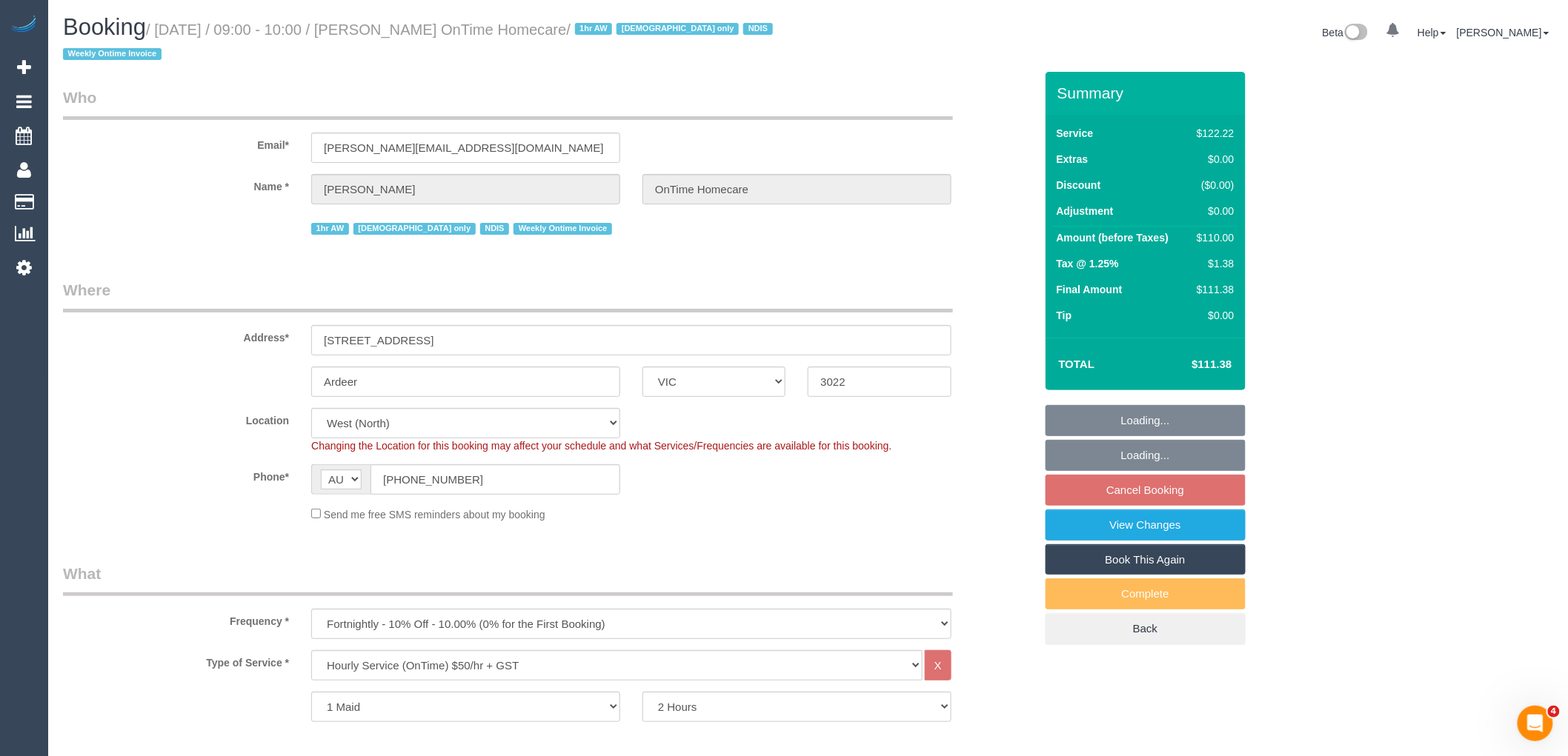
select select "object:1337"
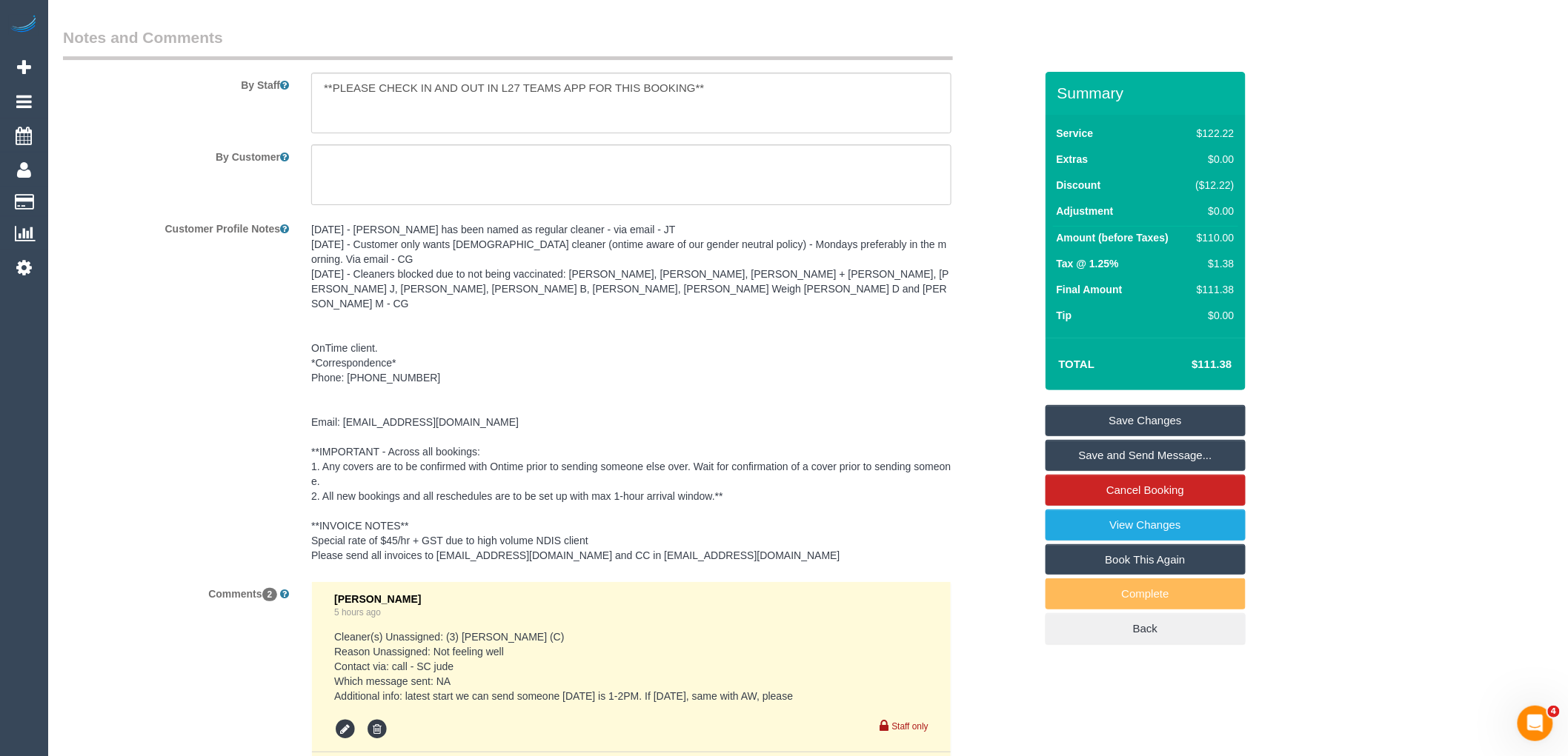
scroll to position [2057, 0]
click at [202, 478] on div "Customer Profile Notes 07/01/25 - Gwendolyn has been named as regular cleaner -…" at bounding box center [549, 394] width 994 height 354
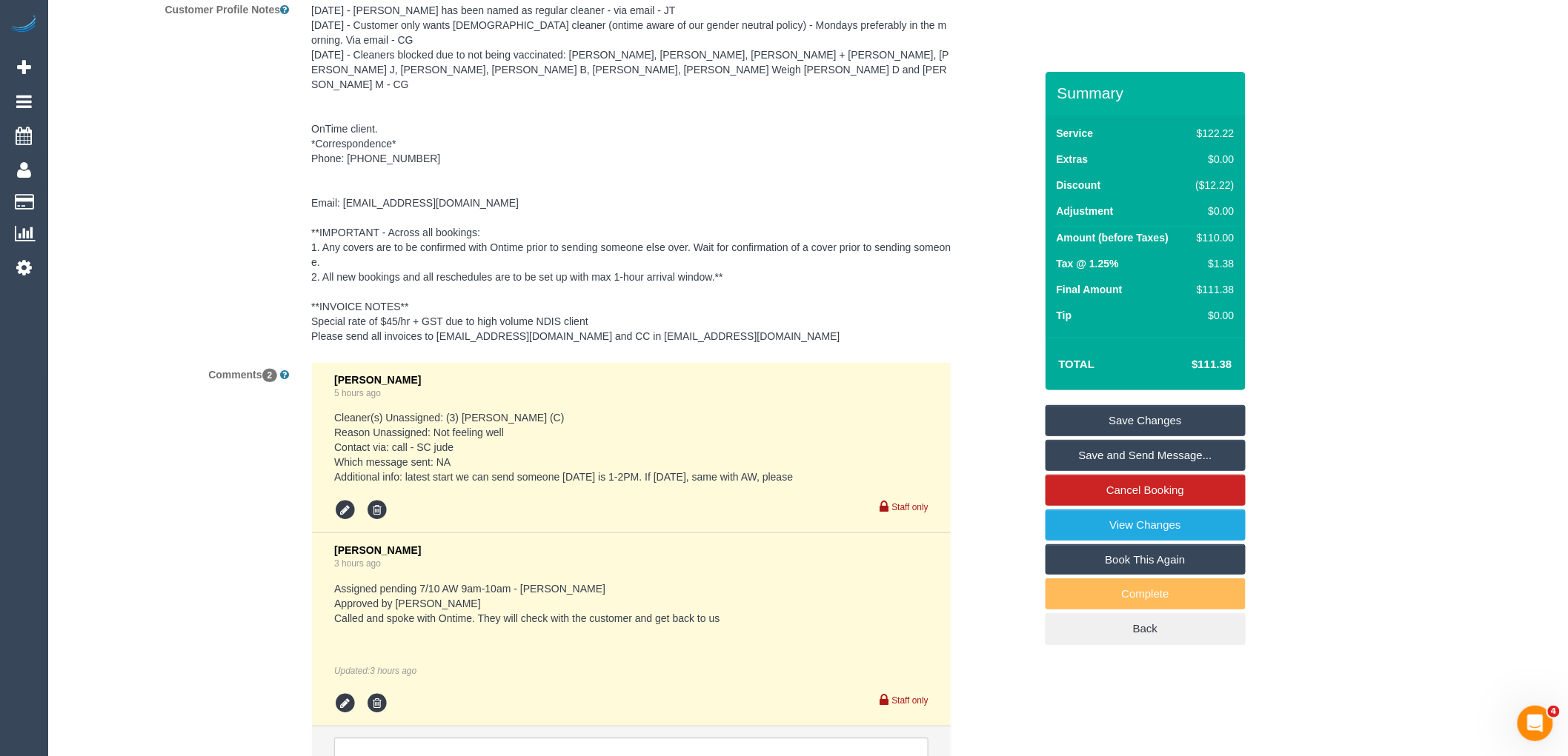
scroll to position [2409, 0]
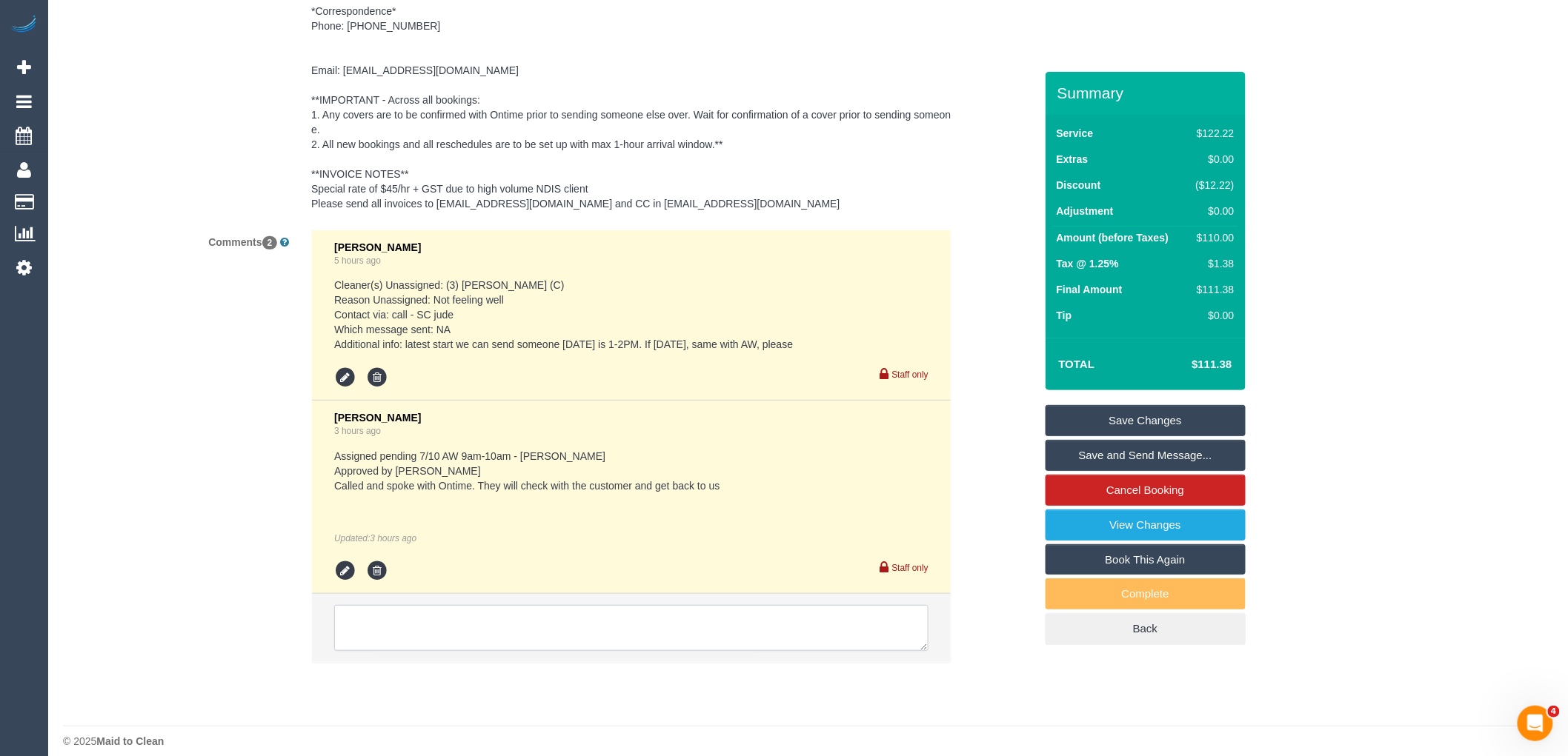
drag, startPoint x: 474, startPoint y: 605, endPoint x: 522, endPoint y: 516, distance: 101.1
click at [475, 605] on textarea at bounding box center [631, 628] width 595 height 46
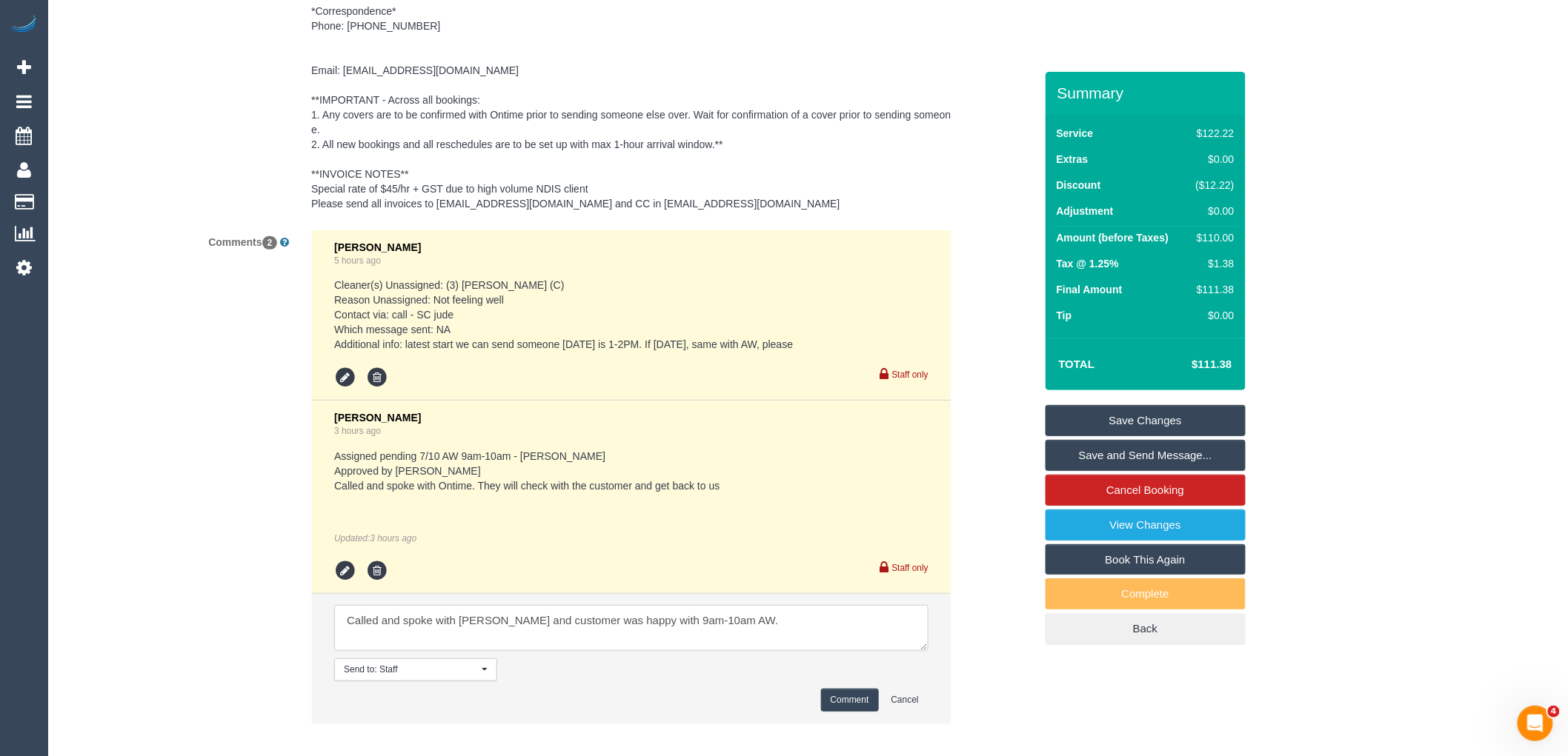
type textarea "Called and spoke with Jude and customer was happy with 9am-10am AW."
click at [854, 689] on button "Comment" at bounding box center [849, 700] width 58 height 23
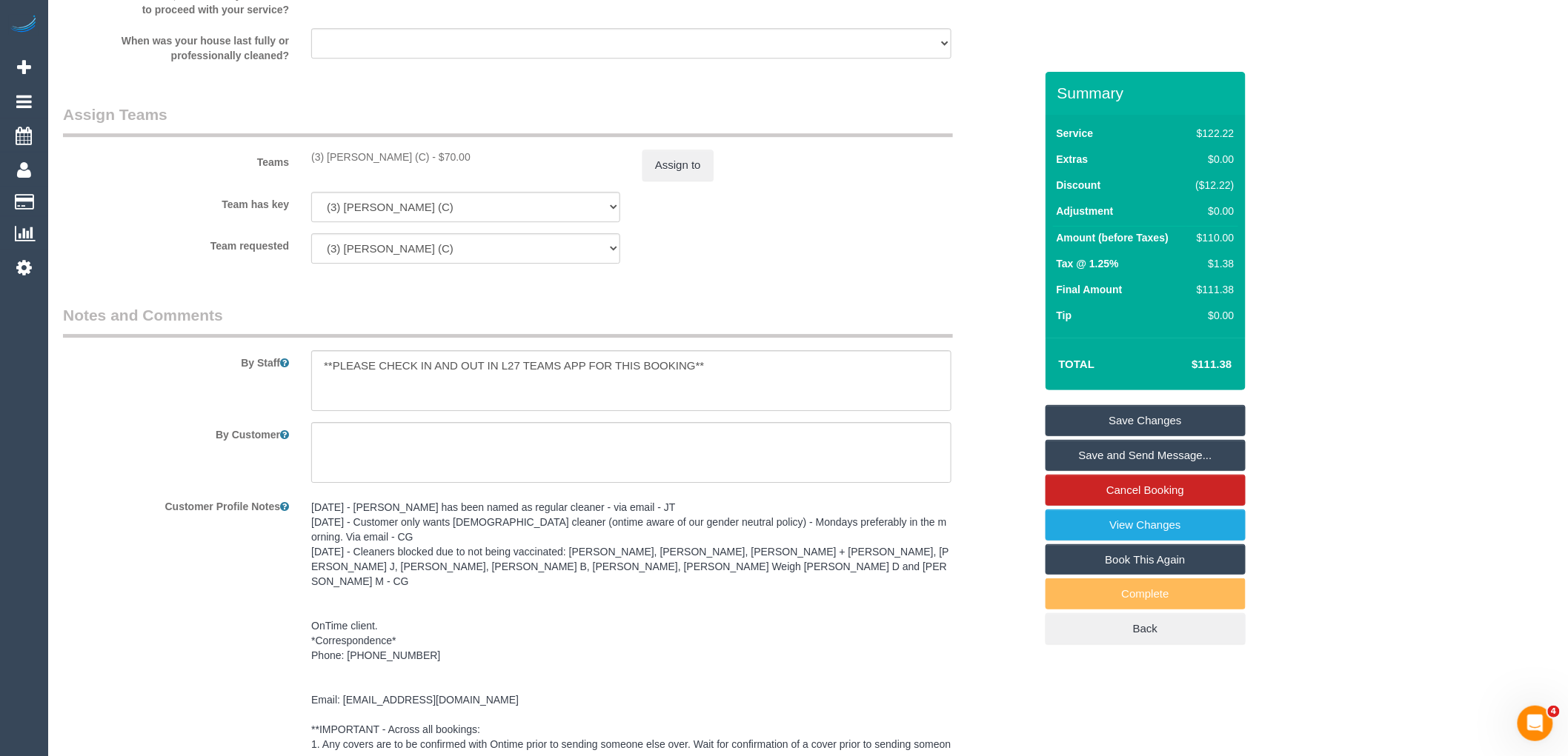
scroll to position [1751, 0]
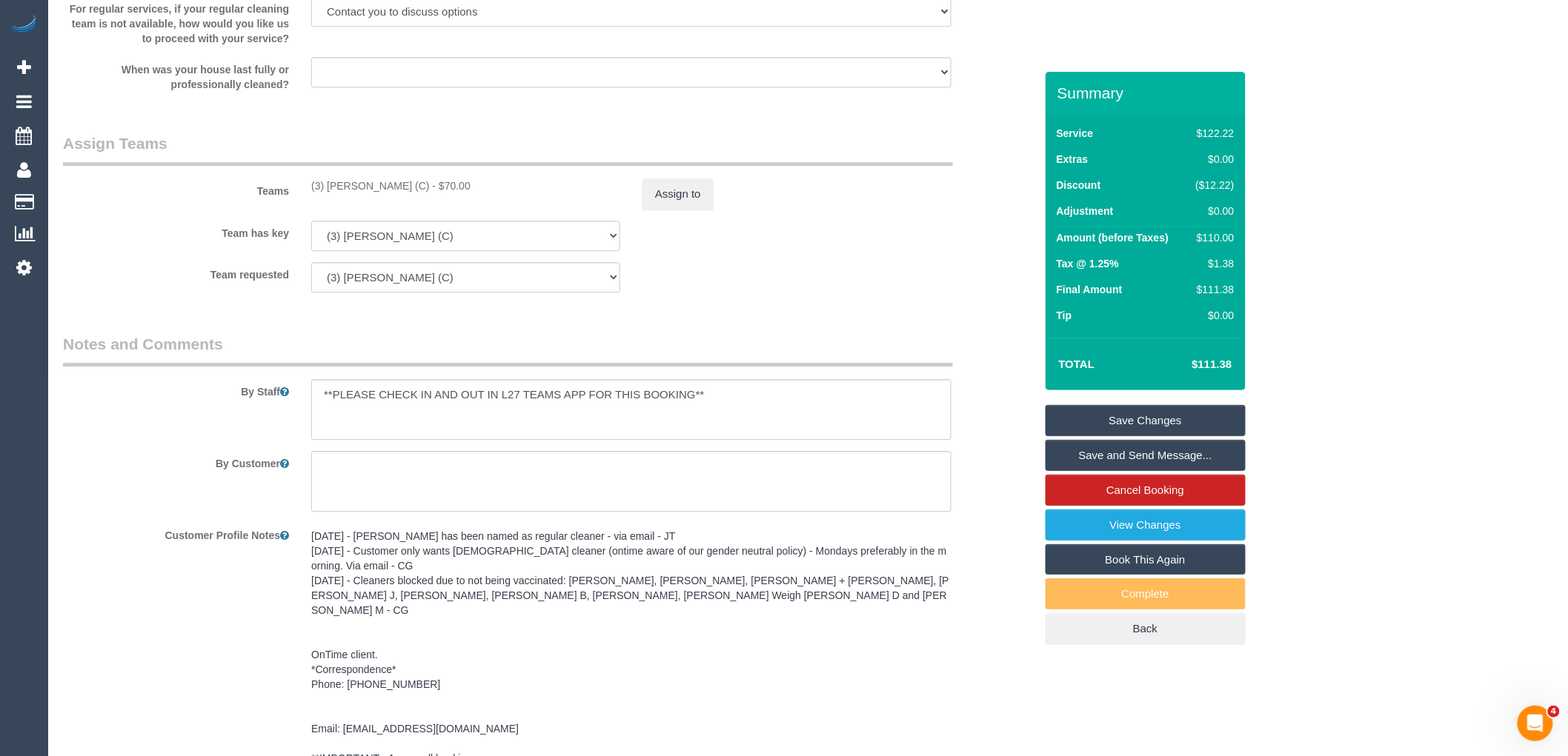
click at [1181, 419] on link "Save Changes" at bounding box center [1145, 420] width 200 height 31
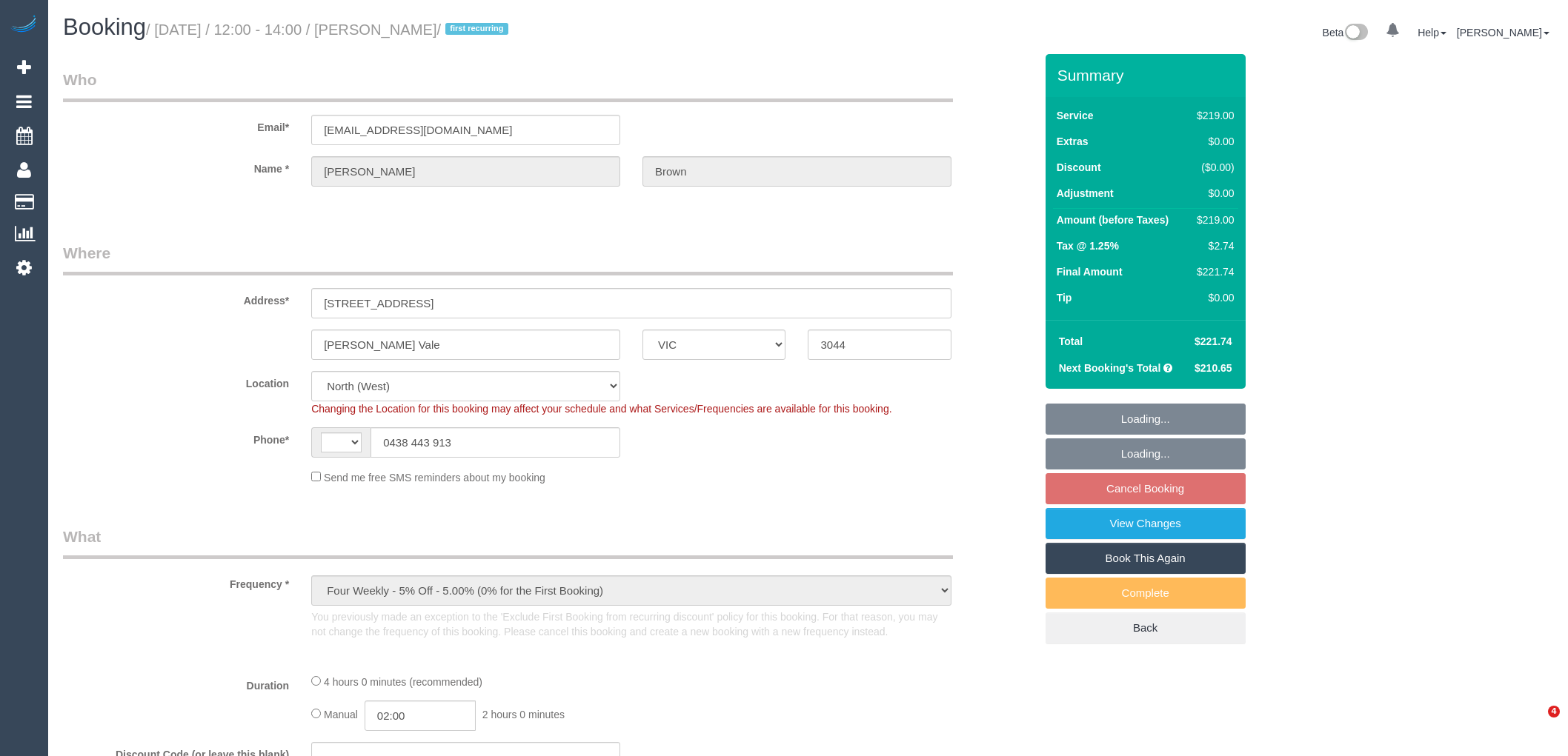
select select "VIC"
select select "object:450"
select select "string:stripe-pm_1S9im82GScqysDRVtXiYxK0E"
select select "number:28"
select select "number:15"
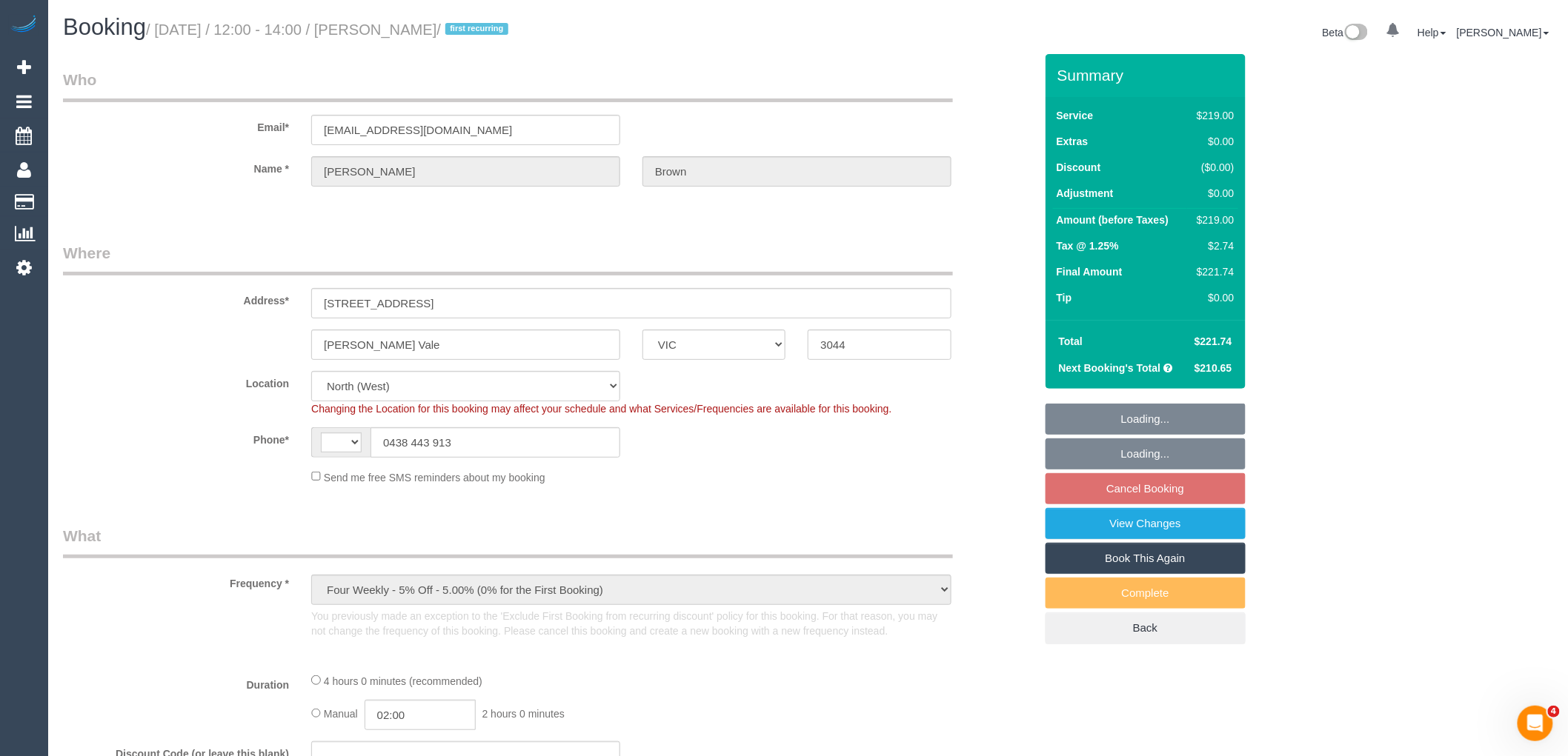
select select "number:18"
select select "number:24"
select select "number:35"
select select "number:12"
select select "string:AU"
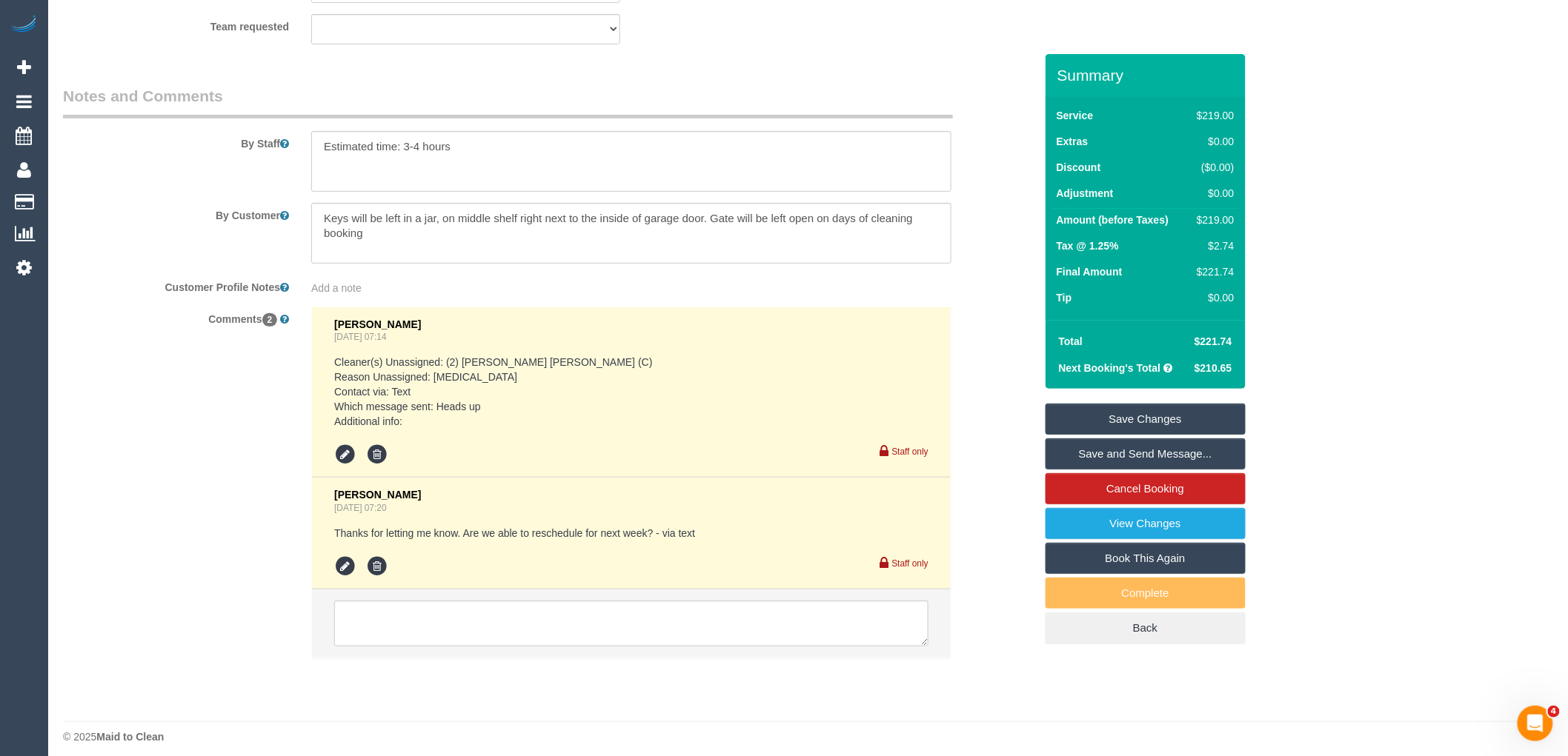
scroll to position [2546, 0]
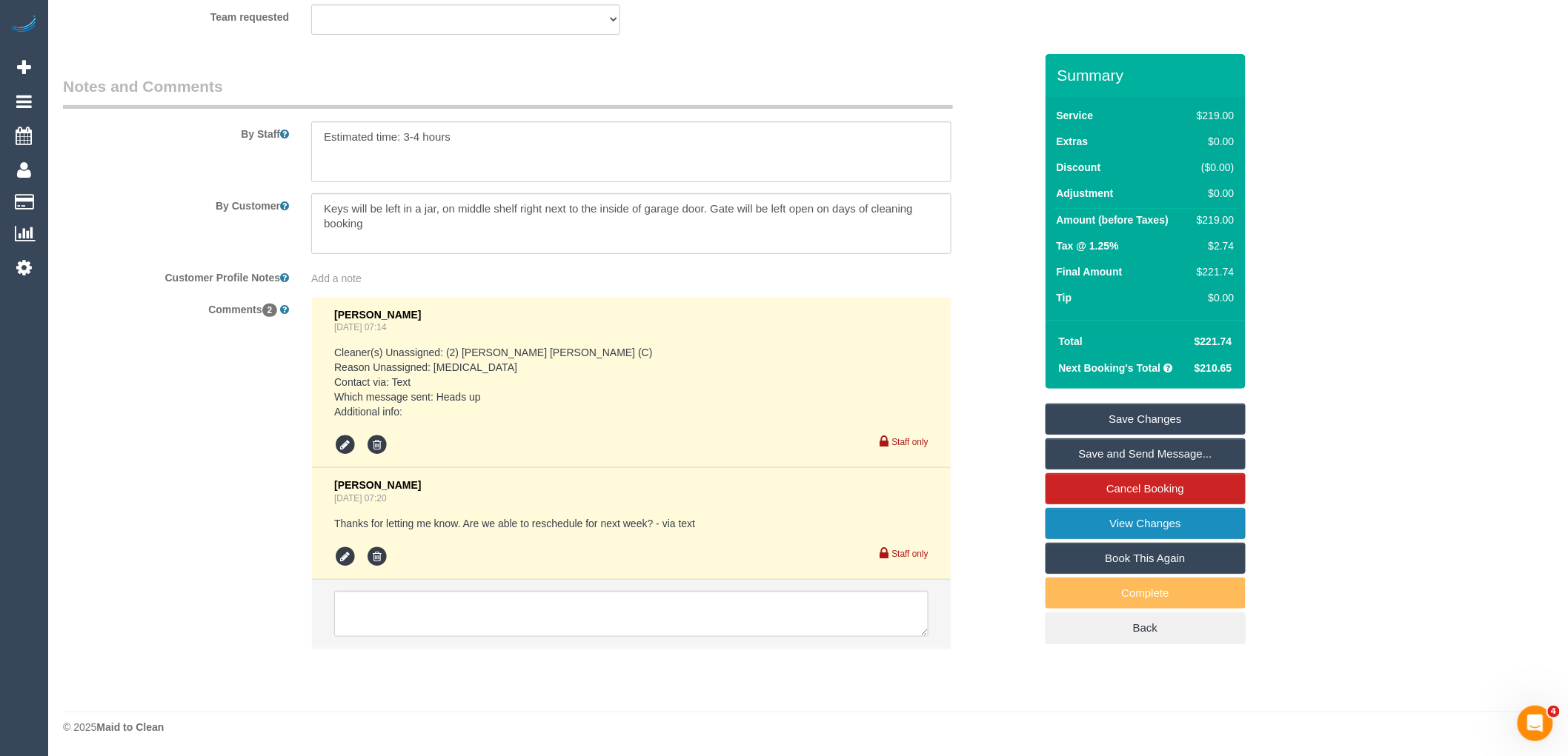
click at [1113, 523] on link "View Changes" at bounding box center [1145, 523] width 200 height 31
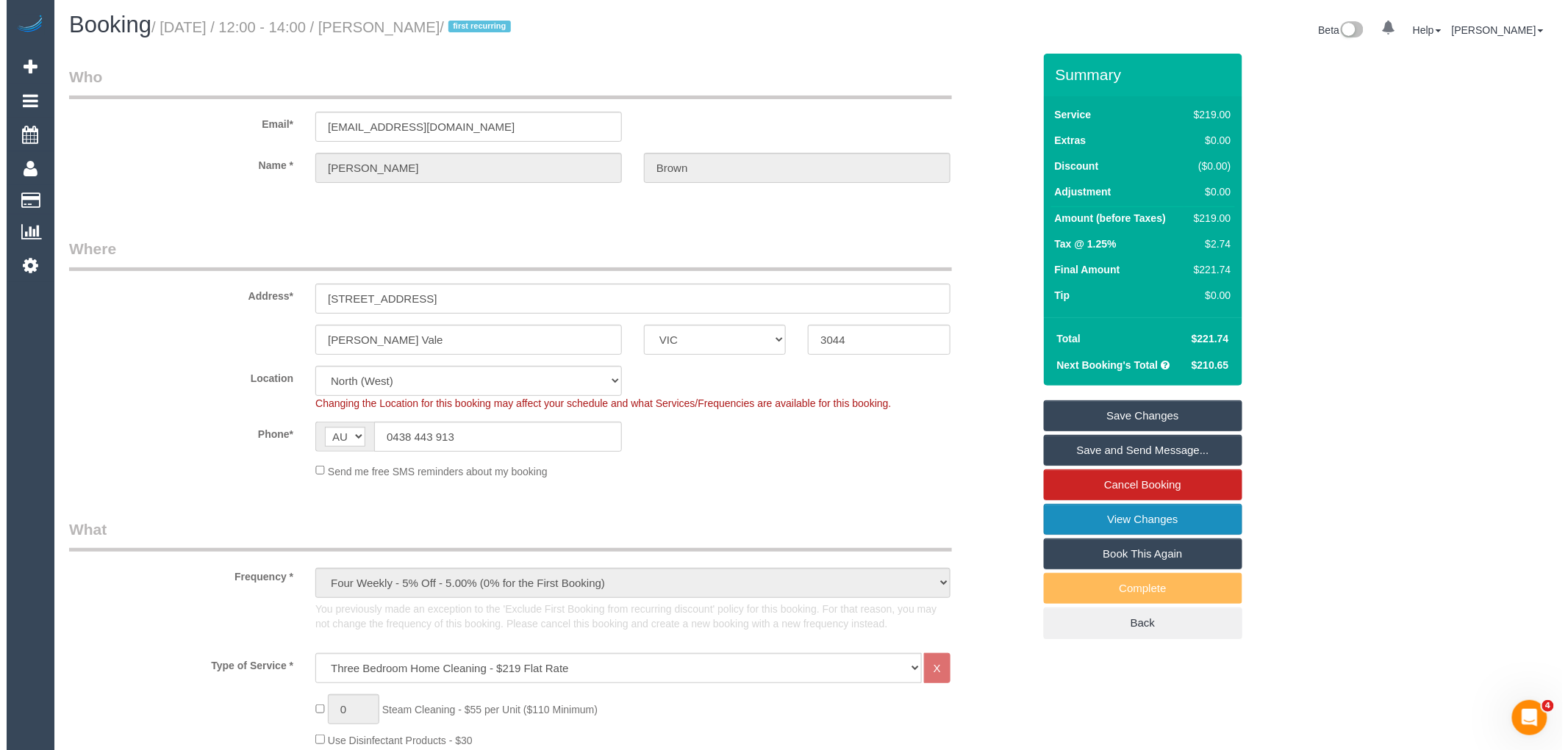
scroll to position [0, 0]
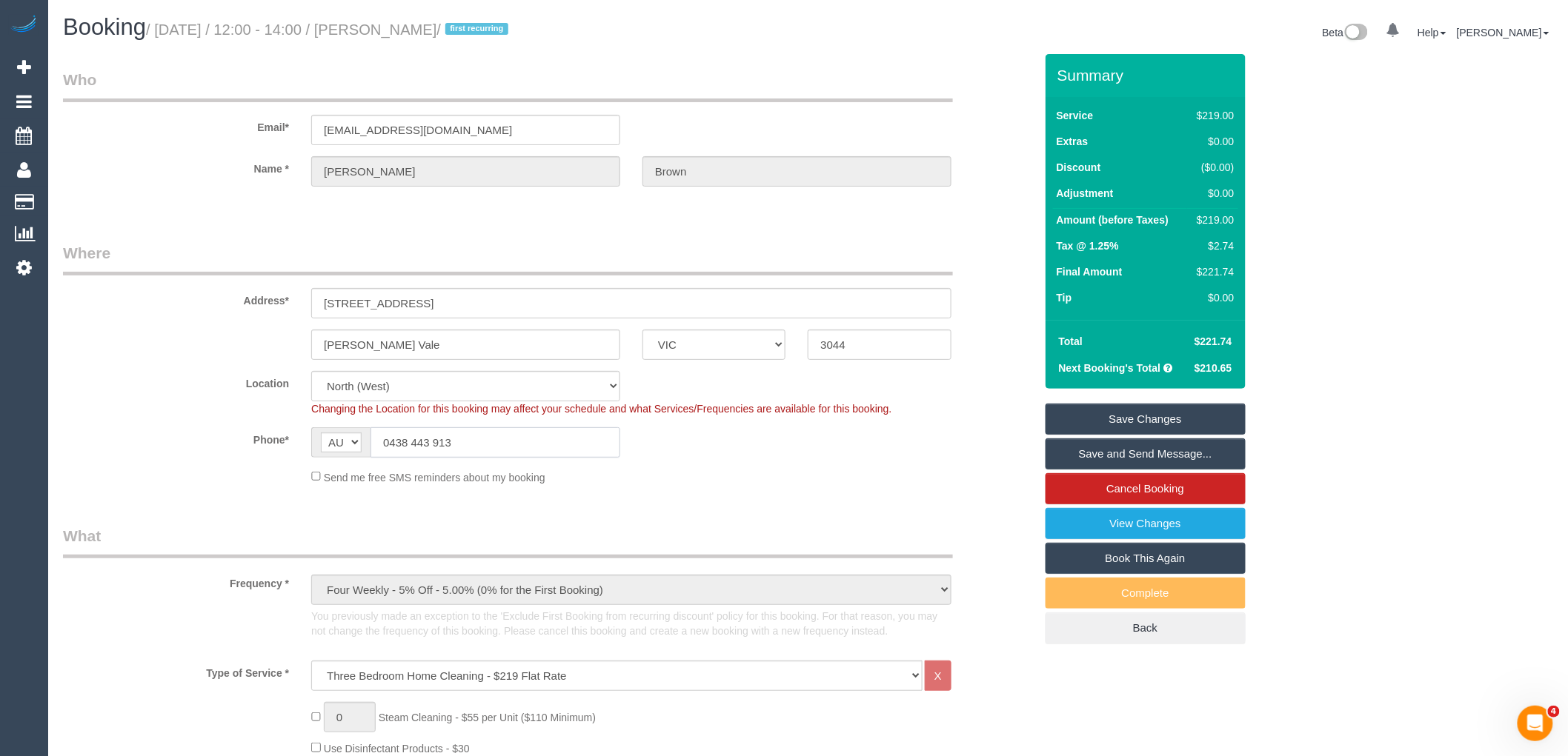
drag, startPoint x: 475, startPoint y: 439, endPoint x: 390, endPoint y: 432, distance: 85.3
click at [390, 433] on input "0438 443 913" at bounding box center [496, 442] width 250 height 30
click at [1131, 456] on link "Save and Send Message..." at bounding box center [1145, 454] width 200 height 31
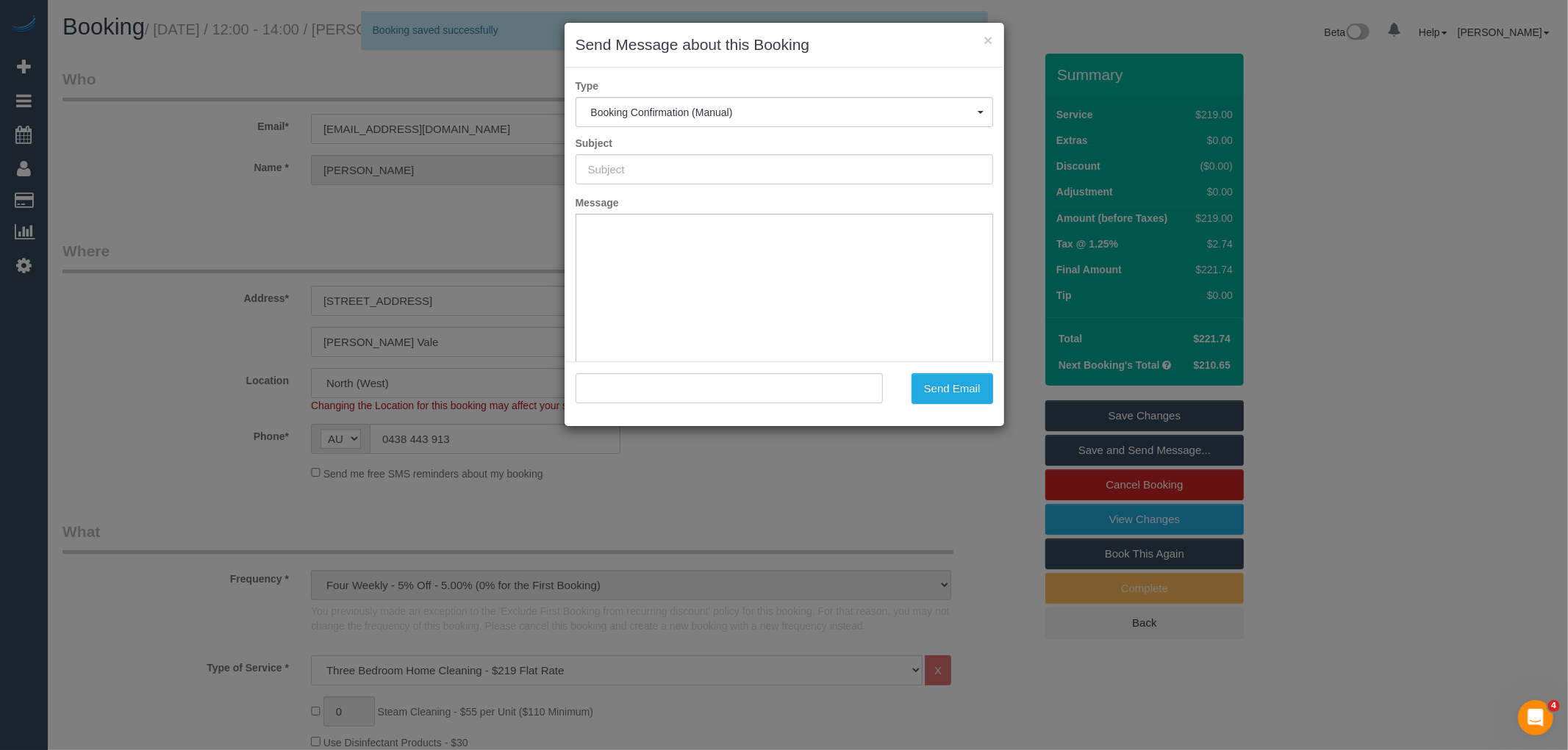
type input "Booking Confirmed"
type input ""Damien Brown" <damien.brown1@gmail.com>"
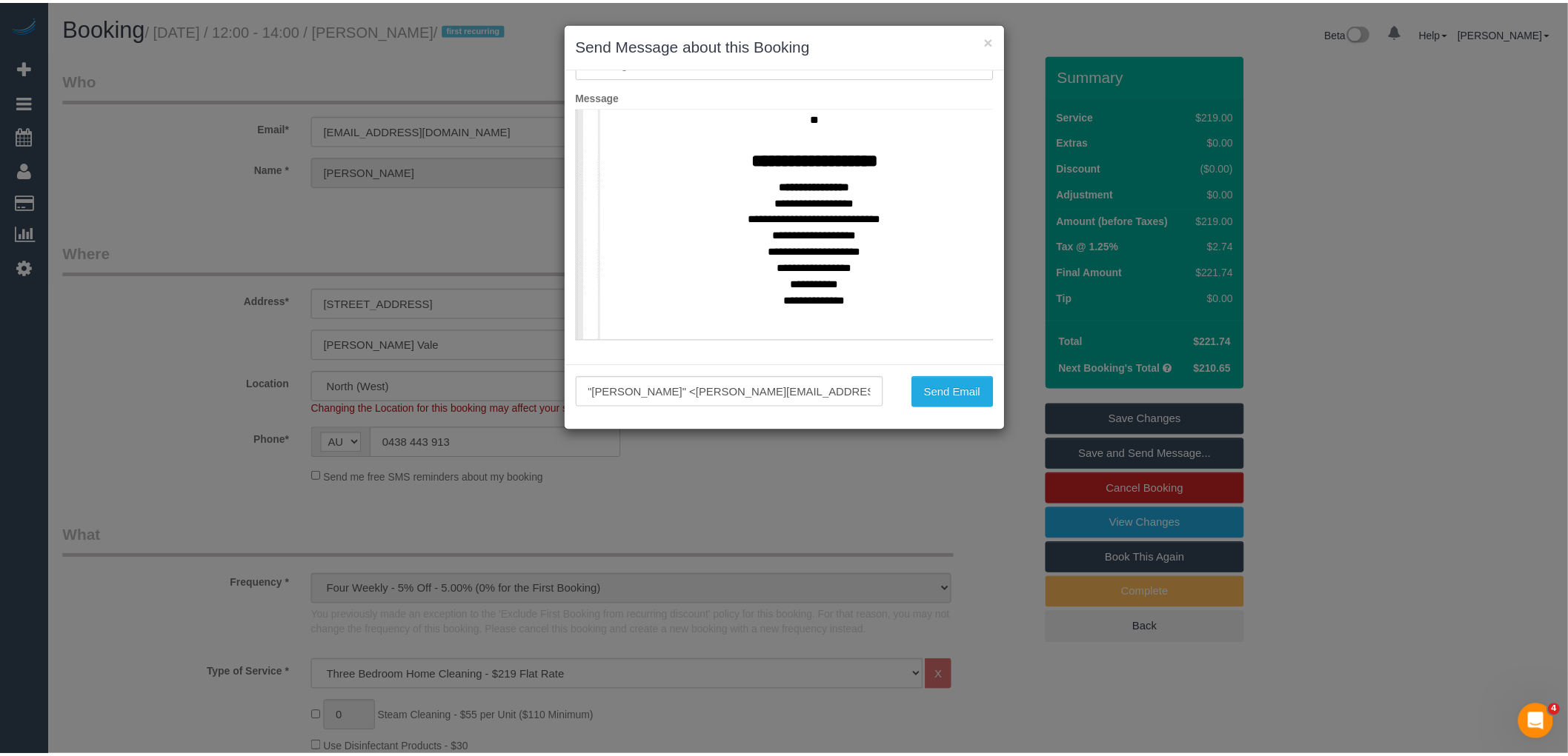
scroll to position [658, 0]
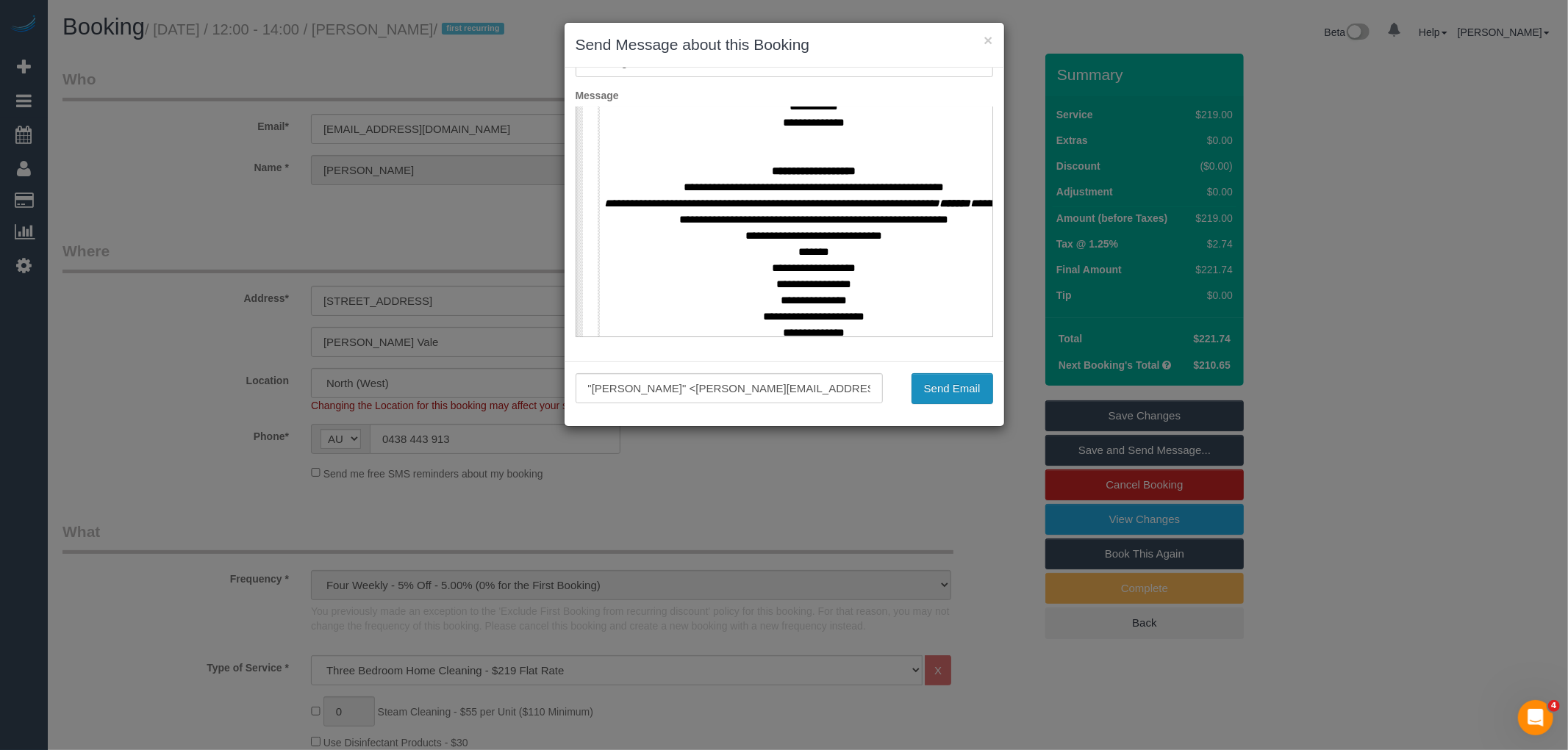
click at [946, 381] on button "Send Email" at bounding box center [952, 389] width 82 height 31
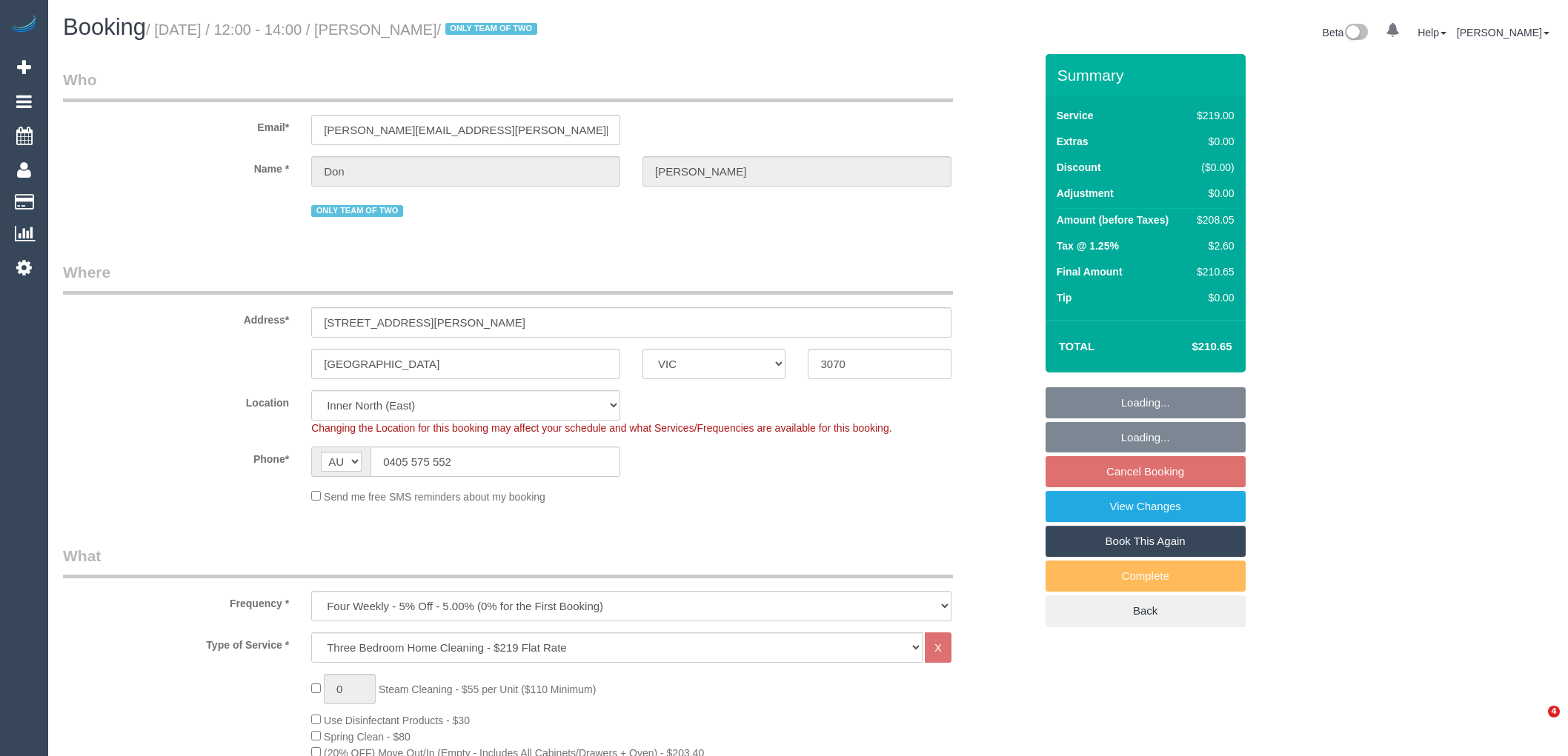
select select "VIC"
select select "number:29"
select select "number:14"
select select "number:19"
select select "number:23"
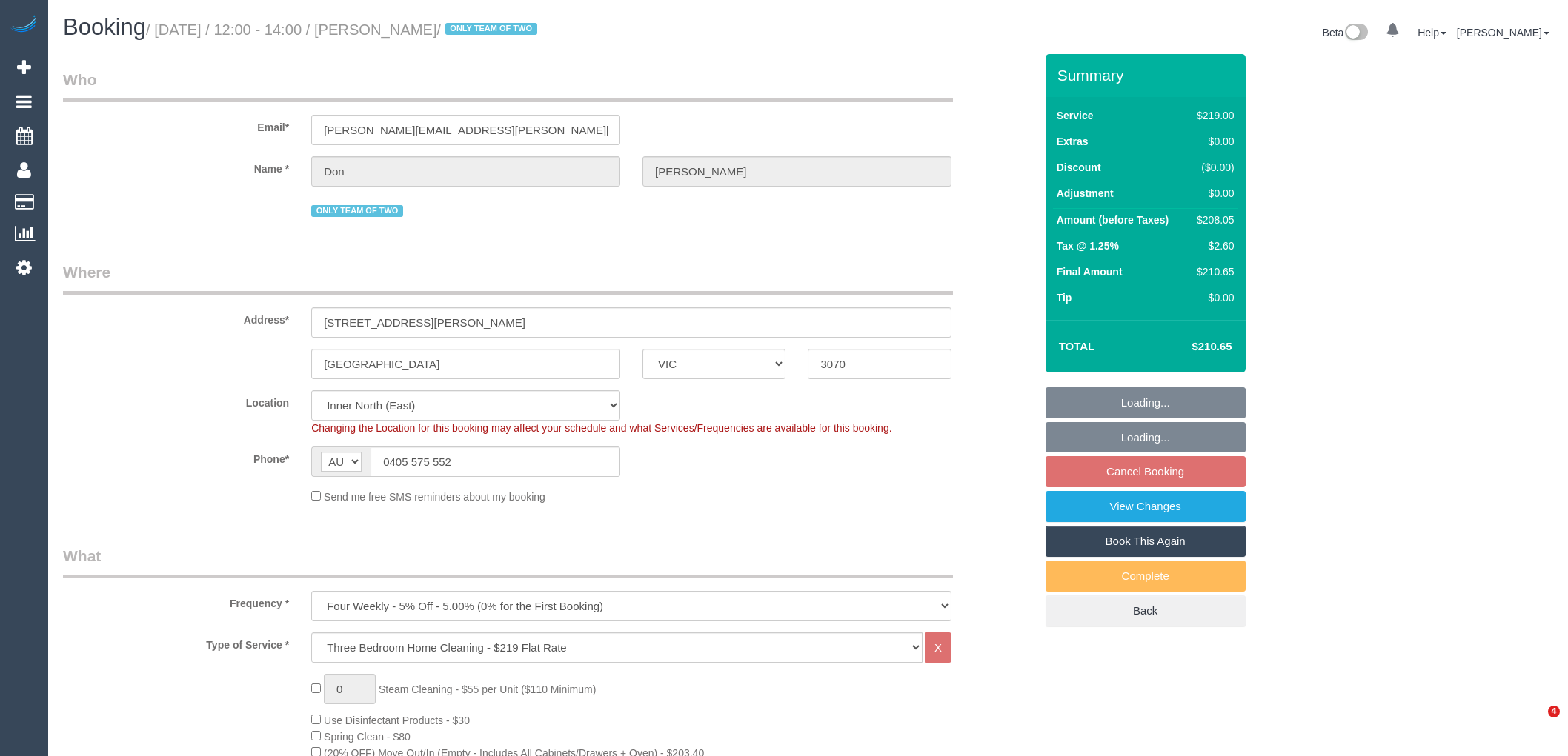
select select "number:34"
select select "number:26"
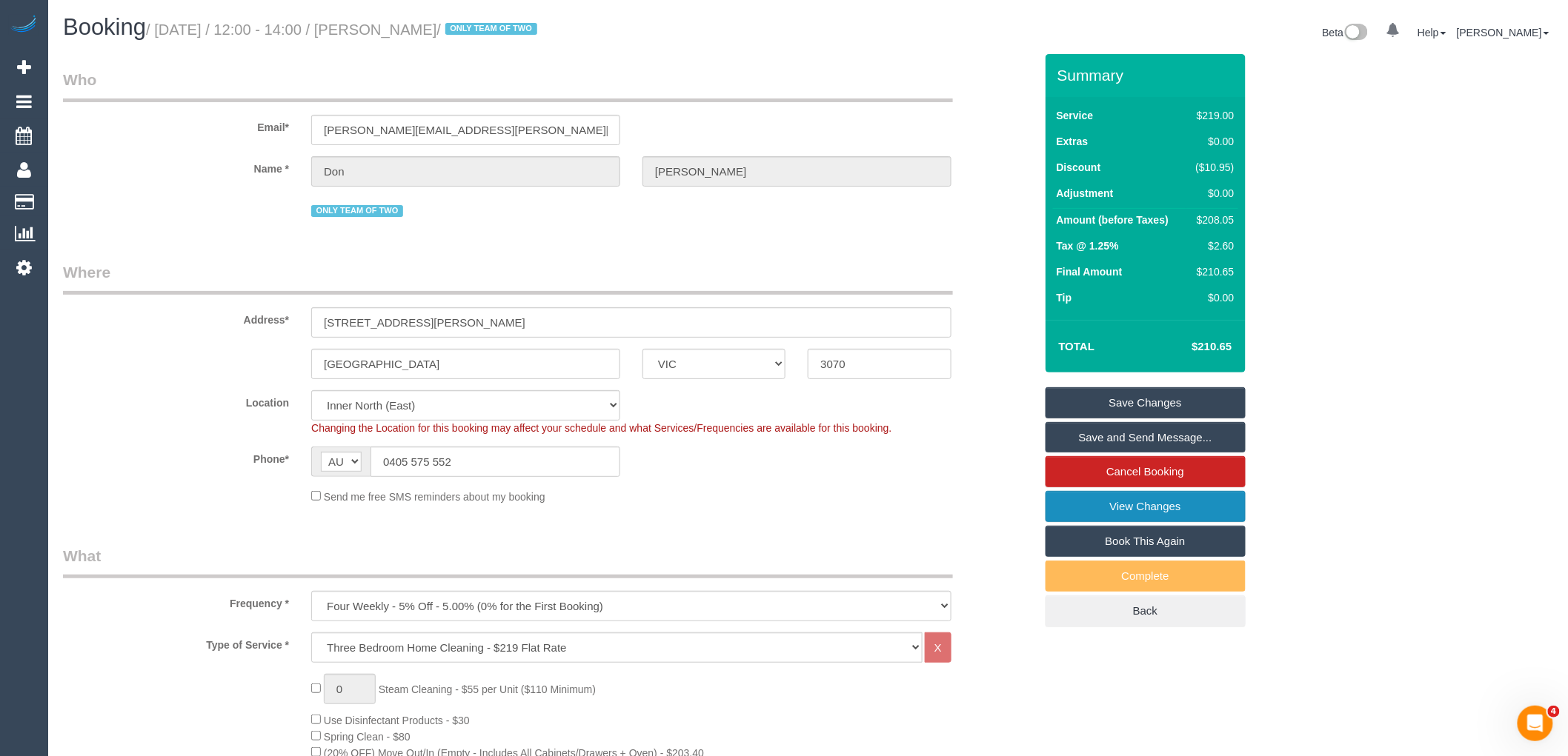
click at [1138, 500] on link "View Changes" at bounding box center [1145, 506] width 200 height 31
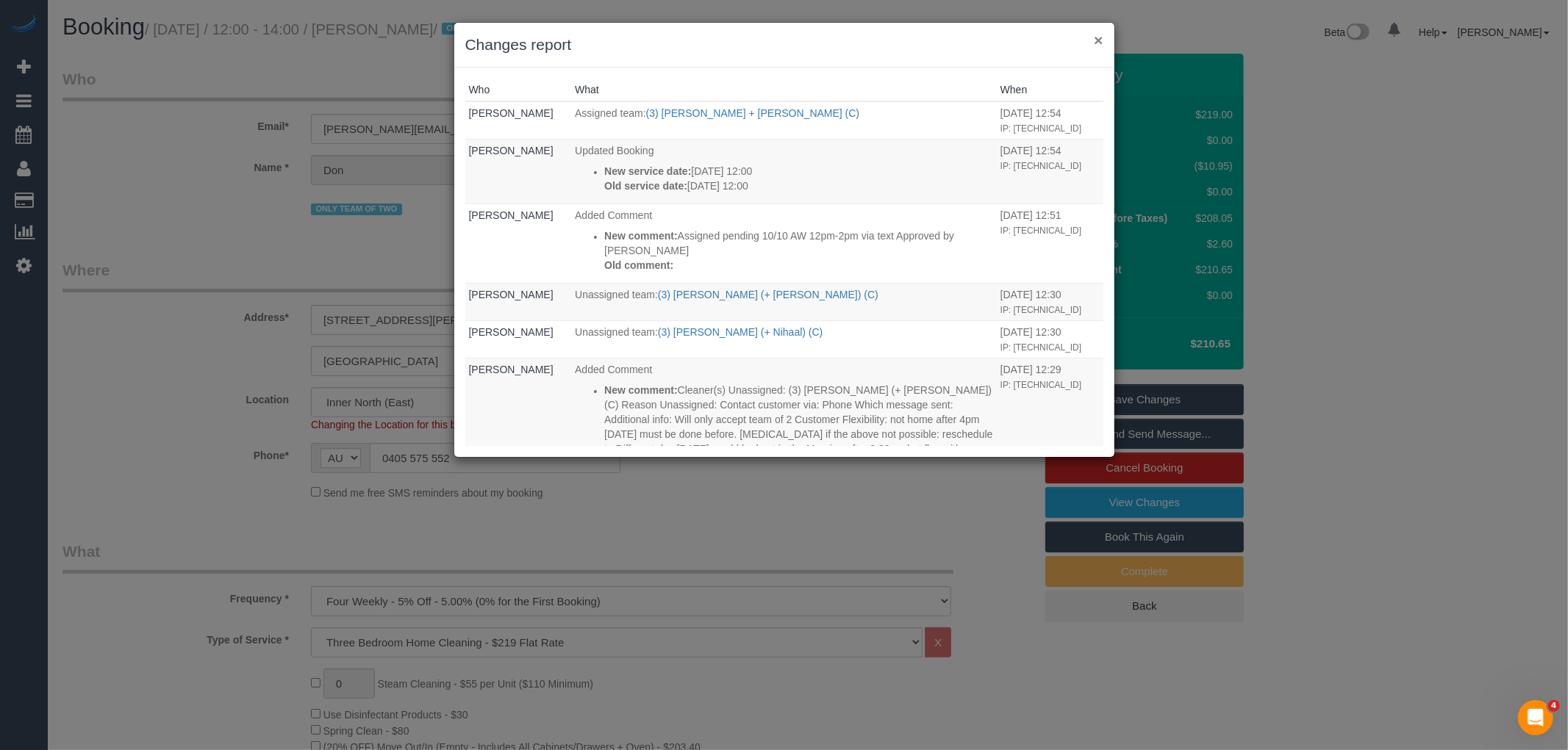
click at [1098, 33] on button "×" at bounding box center [1098, 40] width 9 height 15
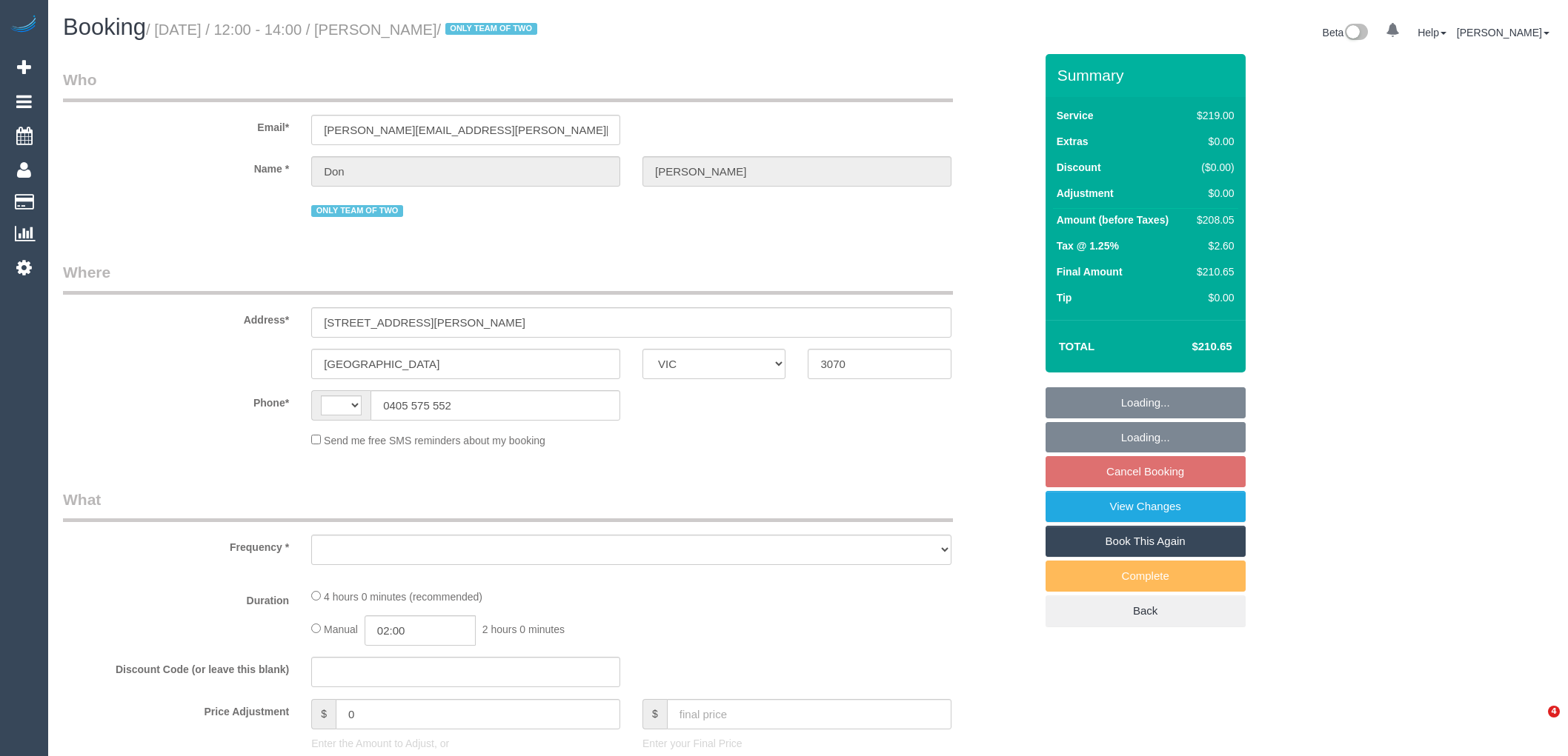
select select "VIC"
select select "object:347"
select select "string:stripe-pm_1Q3qis2GScqysDRVaO24aeX2"
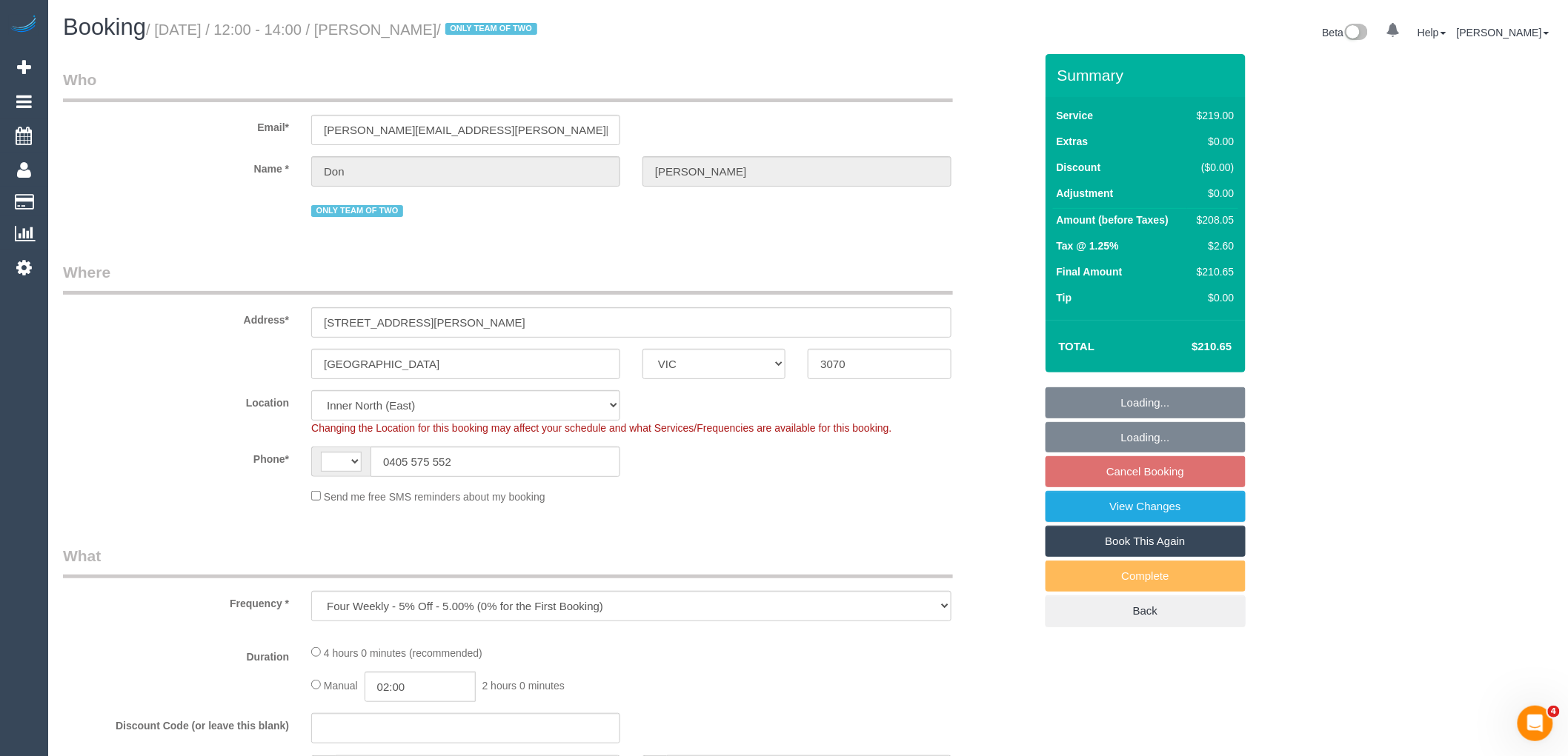
select select "string:AU"
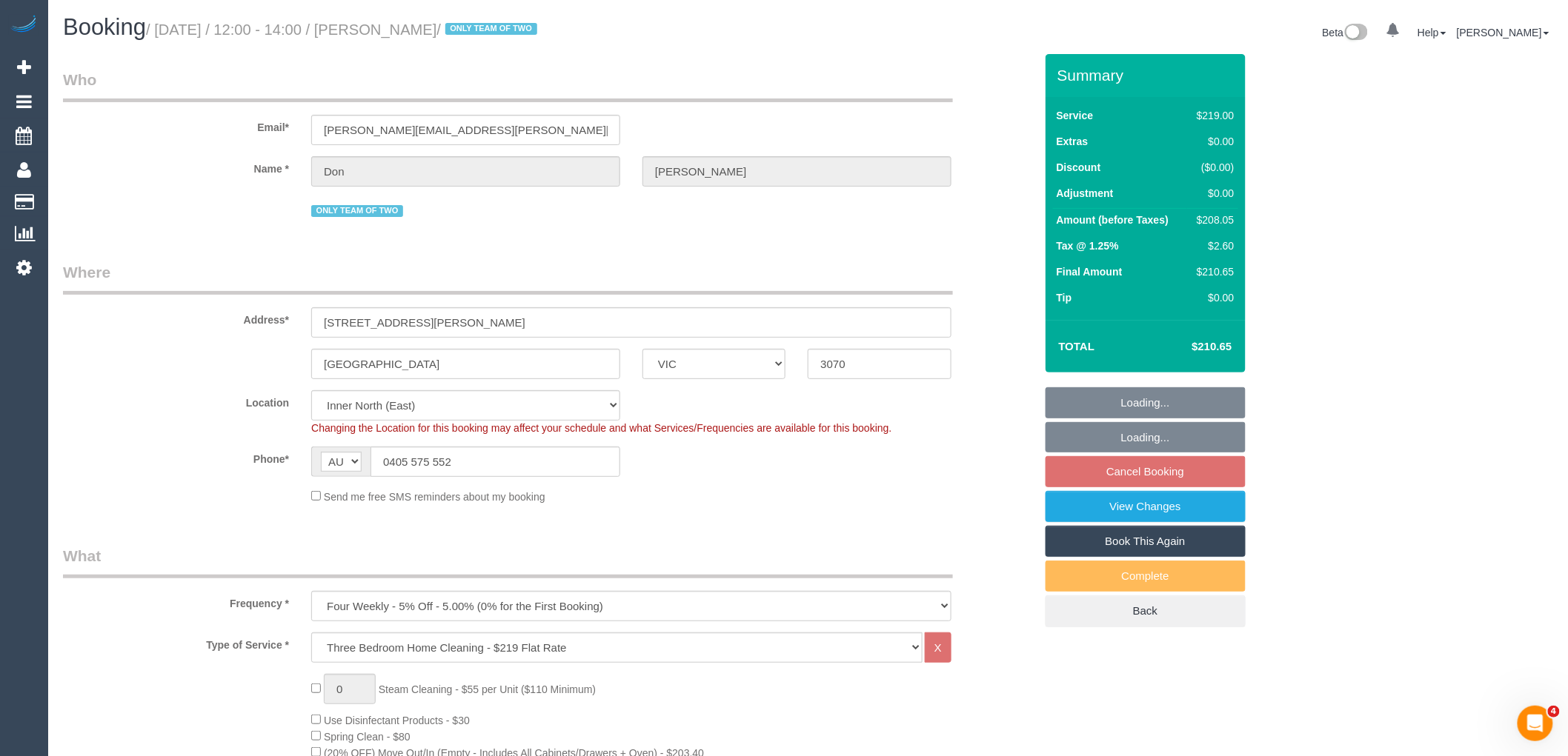
select select "object:703"
select select "number:29"
select select "number:14"
select select "number:19"
select select "number:23"
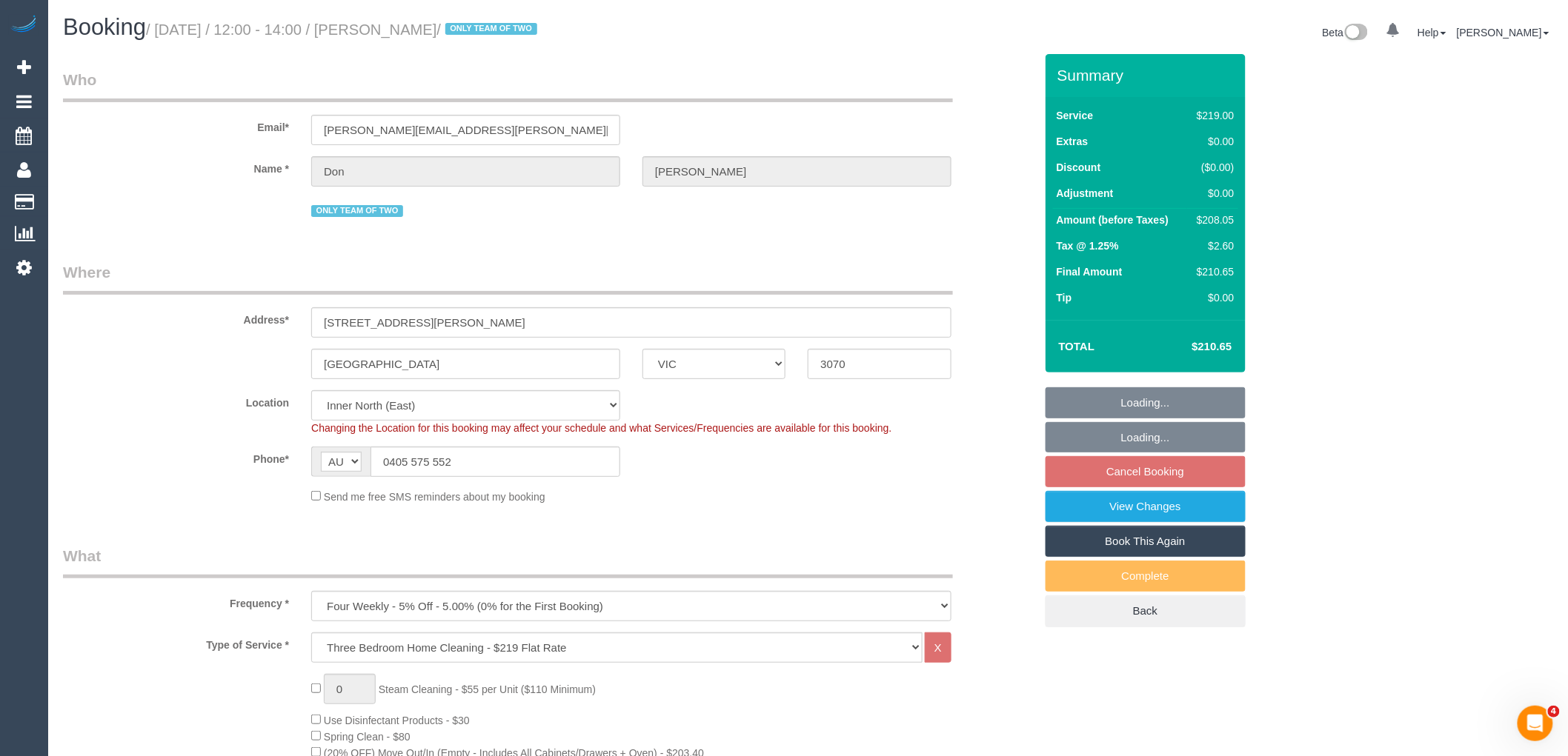
select select "number:34"
select select "number:26"
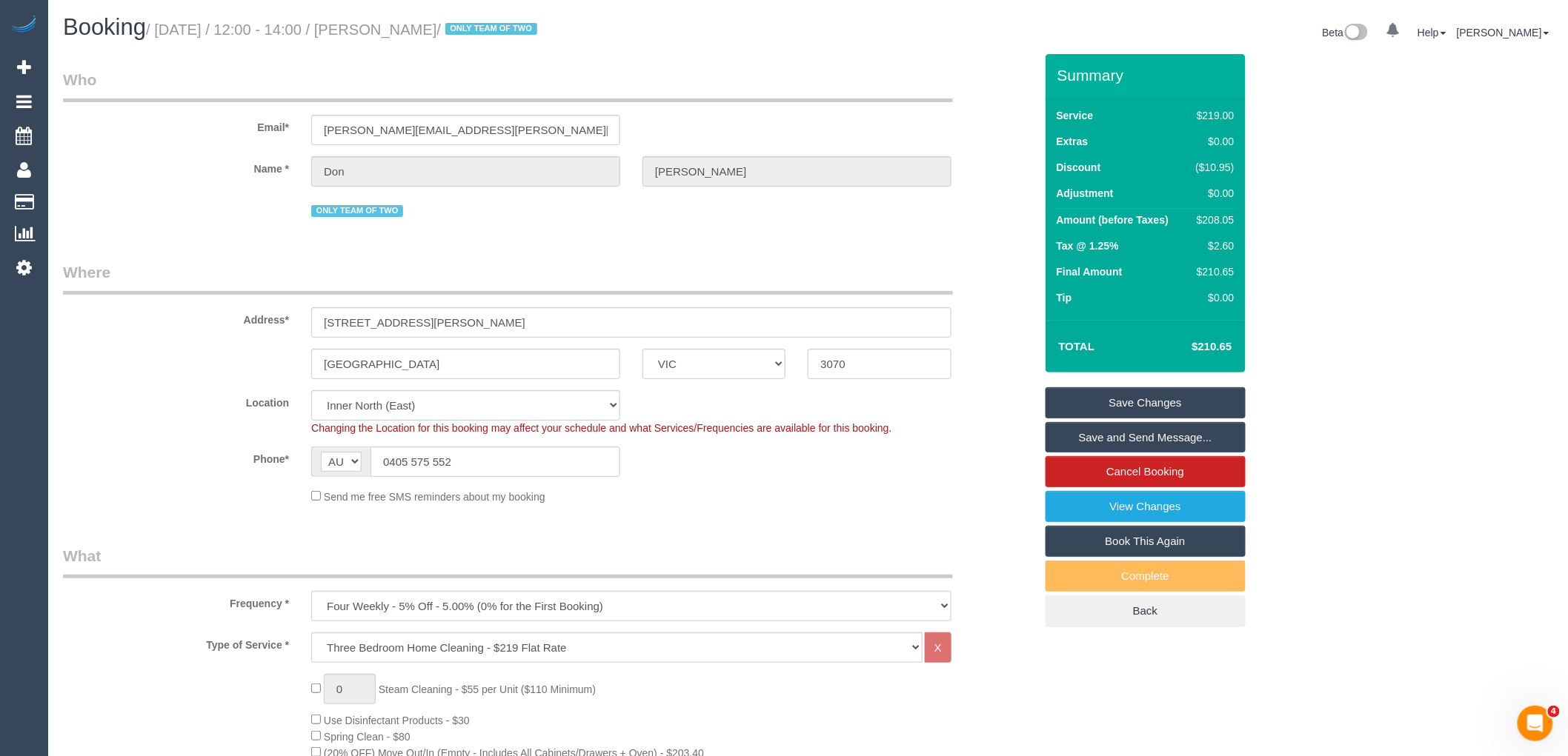
click at [1130, 430] on link "Save and Send Message..." at bounding box center [1145, 438] width 200 height 31
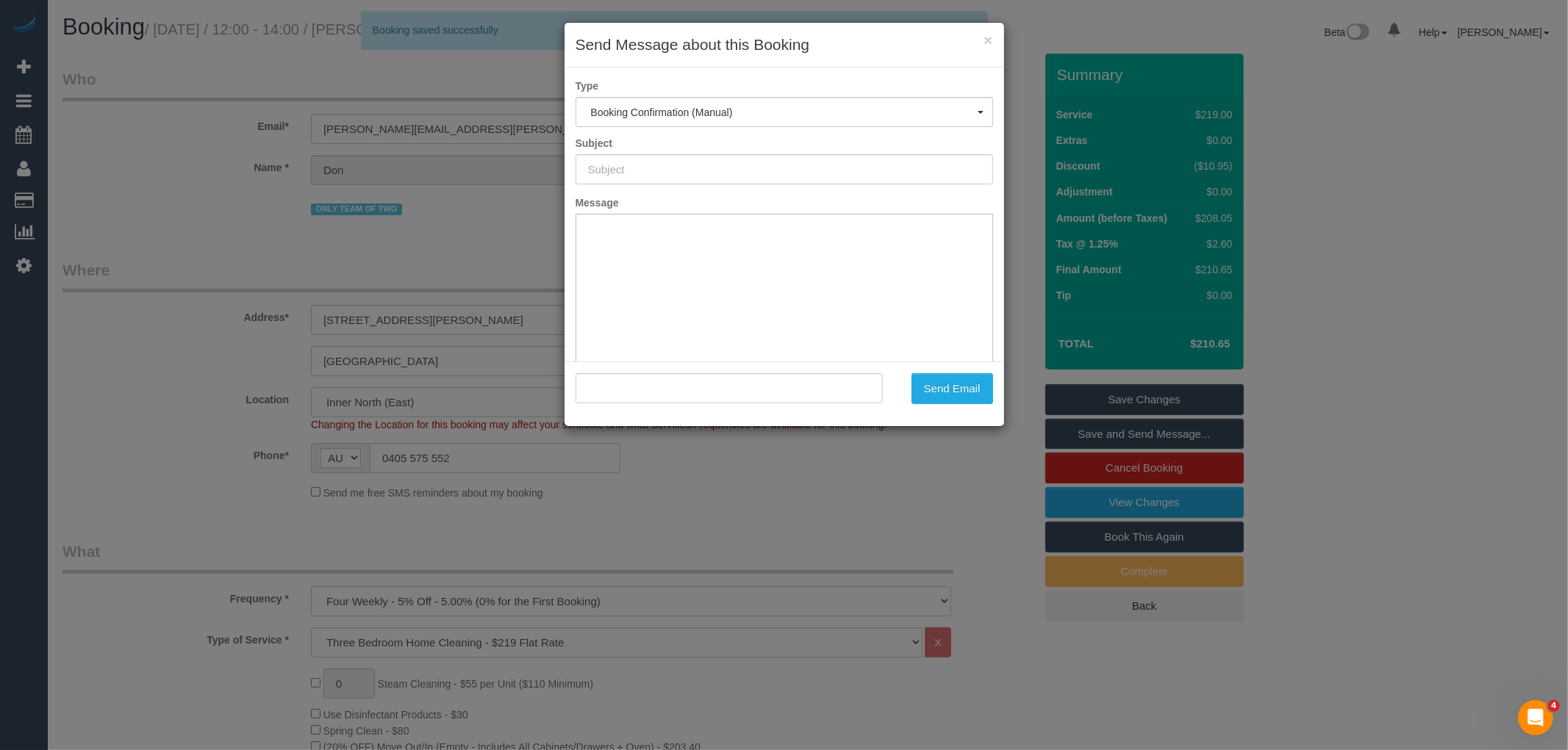
type input "Booking Confirmed"
type input ""[PERSON_NAME]" <[PERSON_NAME][EMAIL_ADDRESS][PERSON_NAME][DOMAIN_NAME]>"
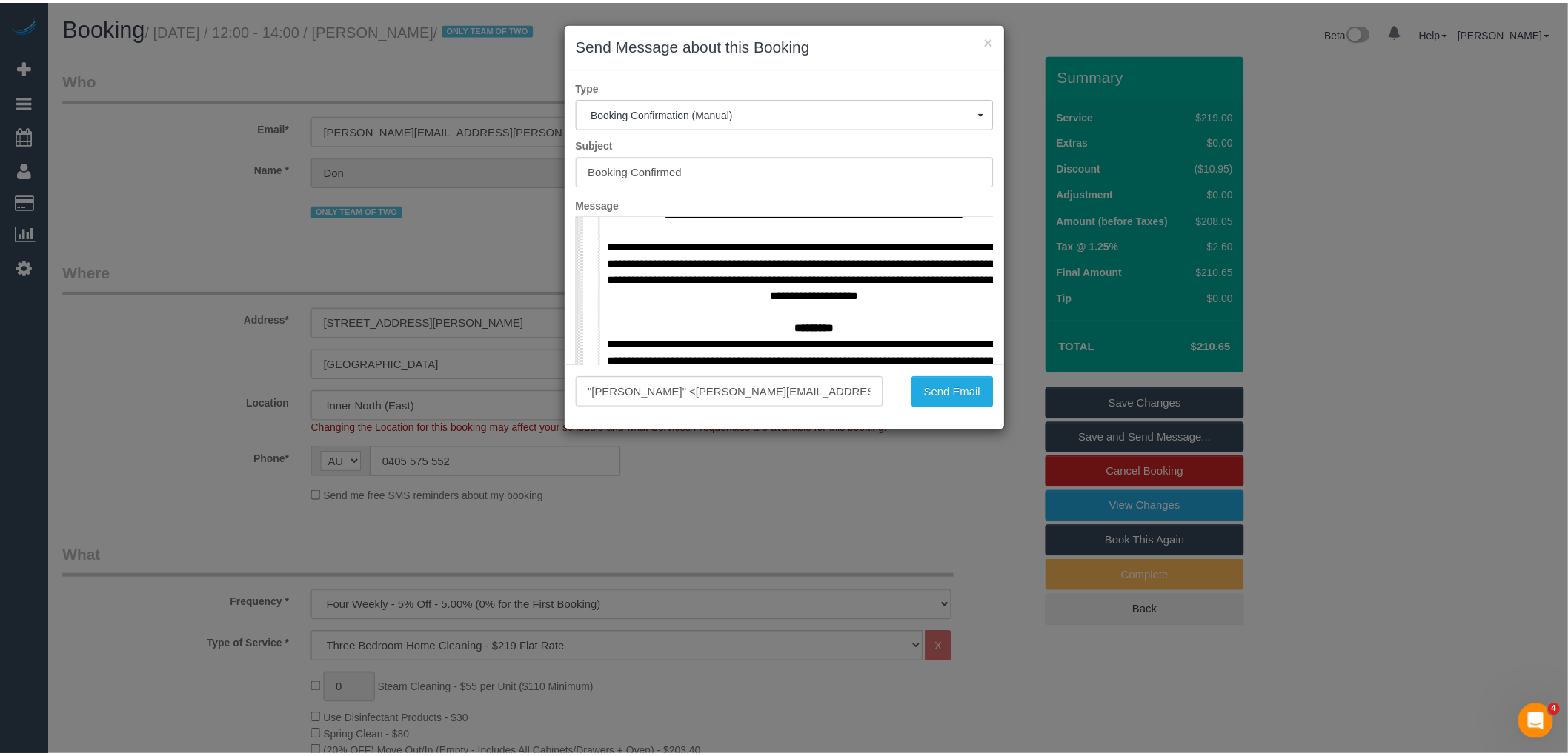
scroll to position [1234, 0]
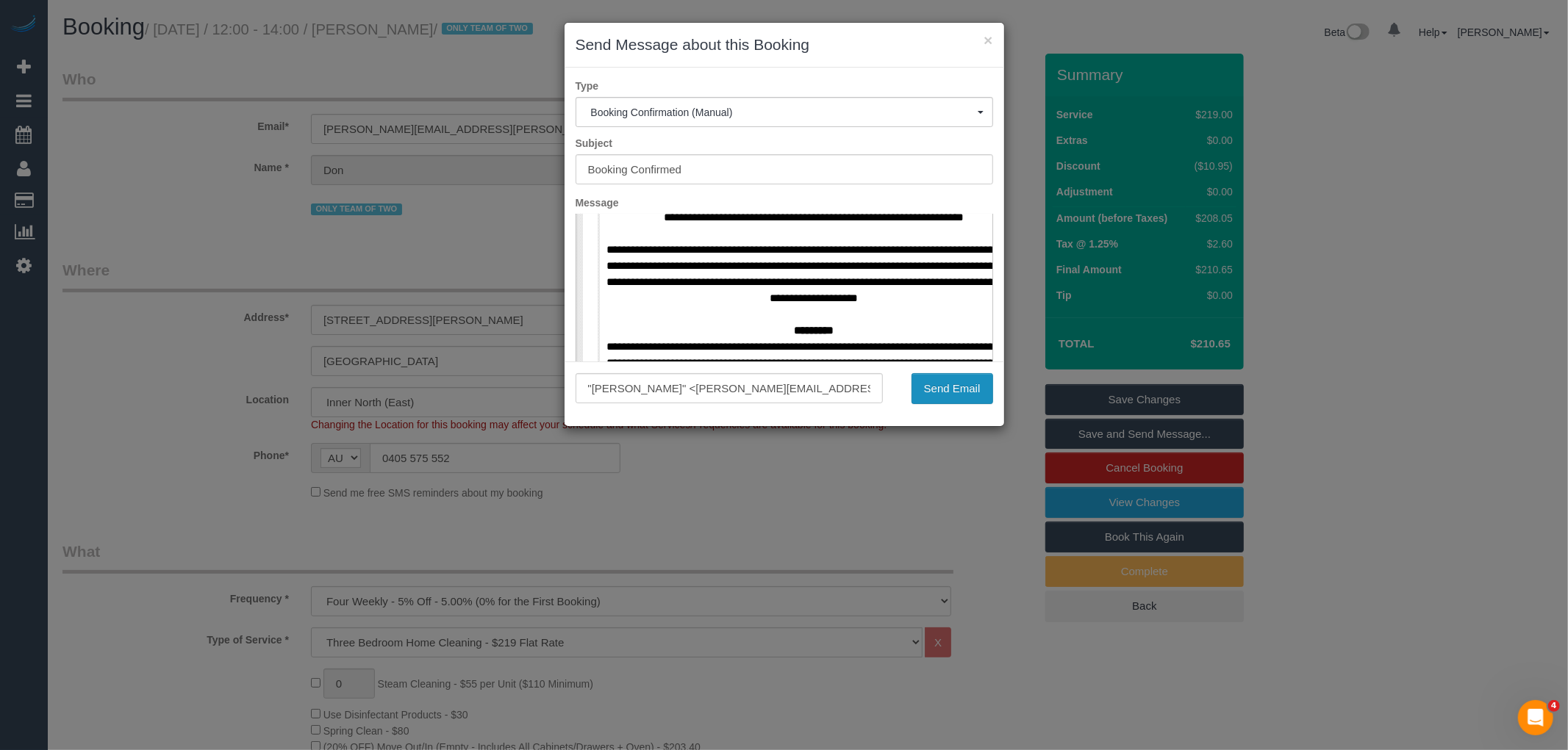
click at [951, 386] on button "Send Email" at bounding box center [952, 389] width 82 height 31
